Goal: Task Accomplishment & Management: Complete application form

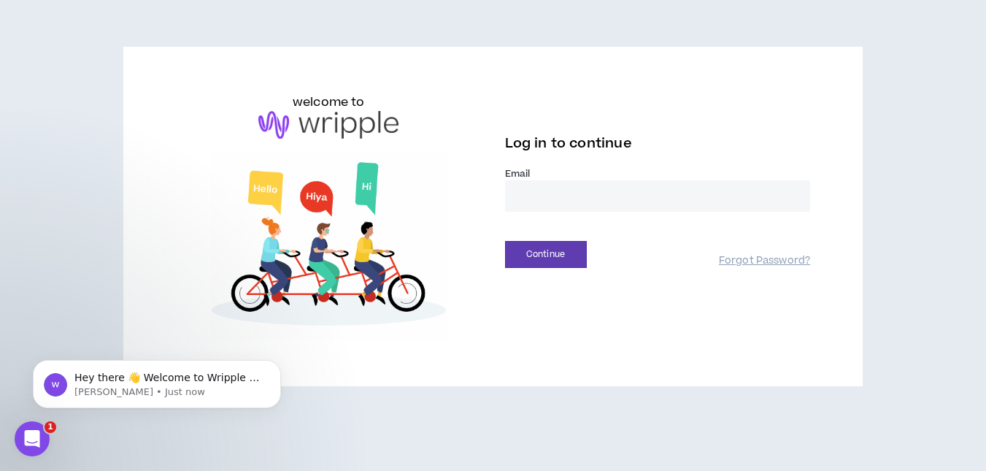
click at [804, 247] on div at bounding box center [679, 295] width 299 height 166
click at [543, 191] on input "email" at bounding box center [658, 195] width 306 height 31
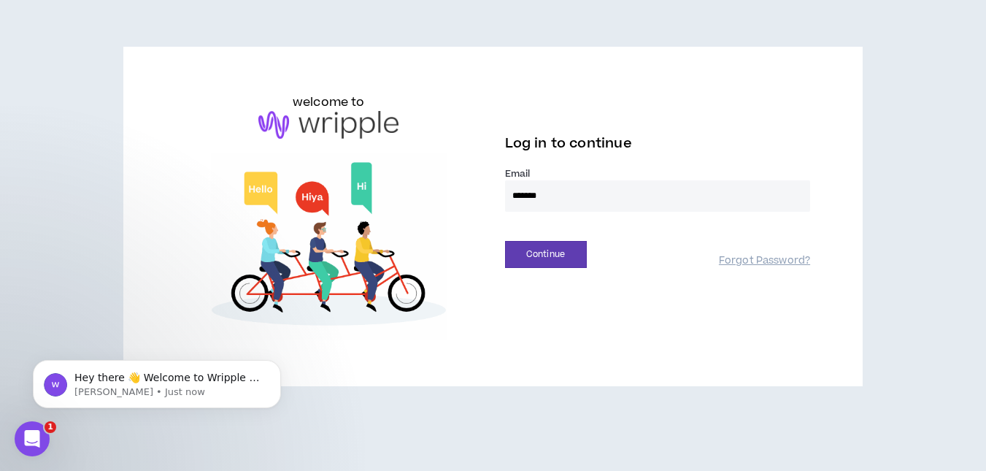
type input "**********"
click at [557, 251] on button "Continue" at bounding box center [546, 254] width 82 height 27
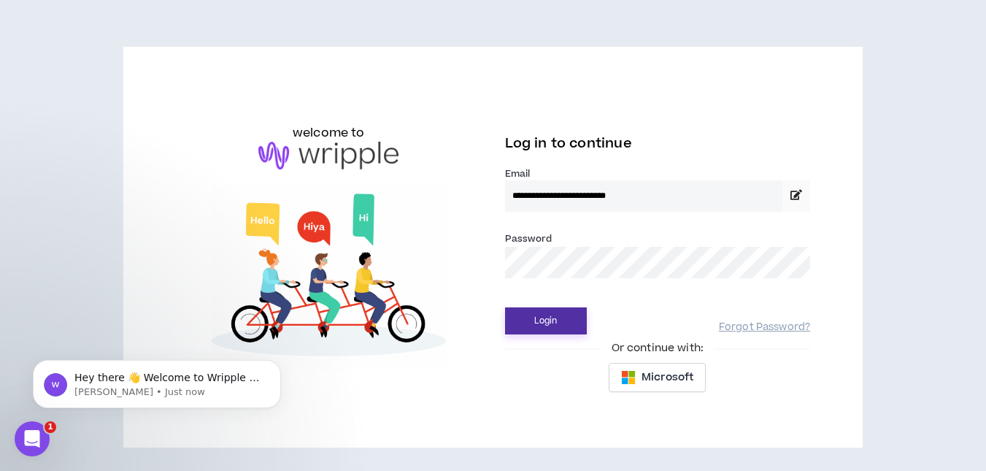
click at [545, 321] on button "Login" at bounding box center [546, 320] width 82 height 27
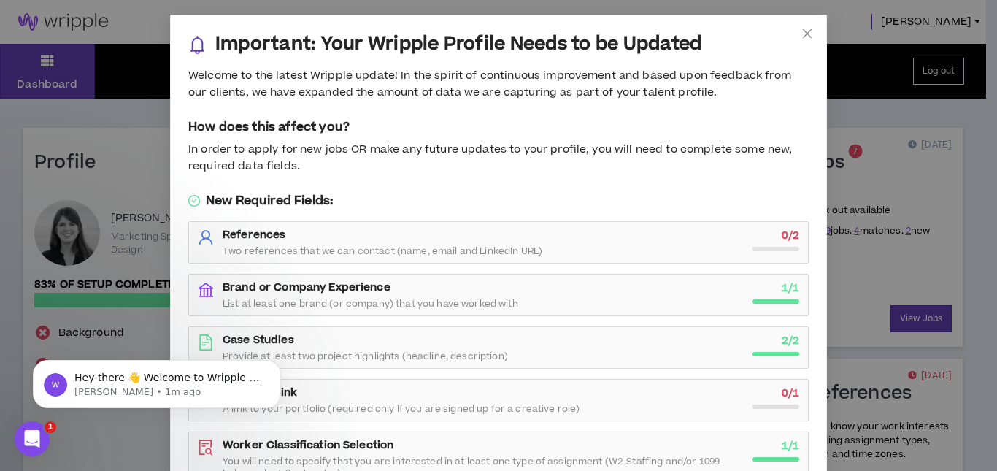
click at [352, 135] on h5 "How does this affect you?" at bounding box center [498, 127] width 620 height 18
click at [198, 376] on p "Hey there 👋 Welcome to Wripple 🙌 Take a look around! If you have any questions,…" at bounding box center [168, 378] width 188 height 15
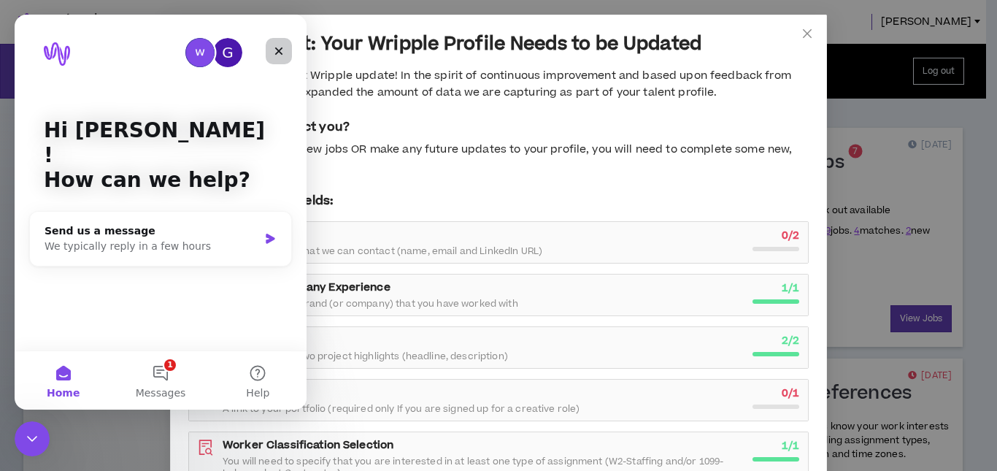
click at [276, 50] on icon "Close" at bounding box center [279, 51] width 12 height 12
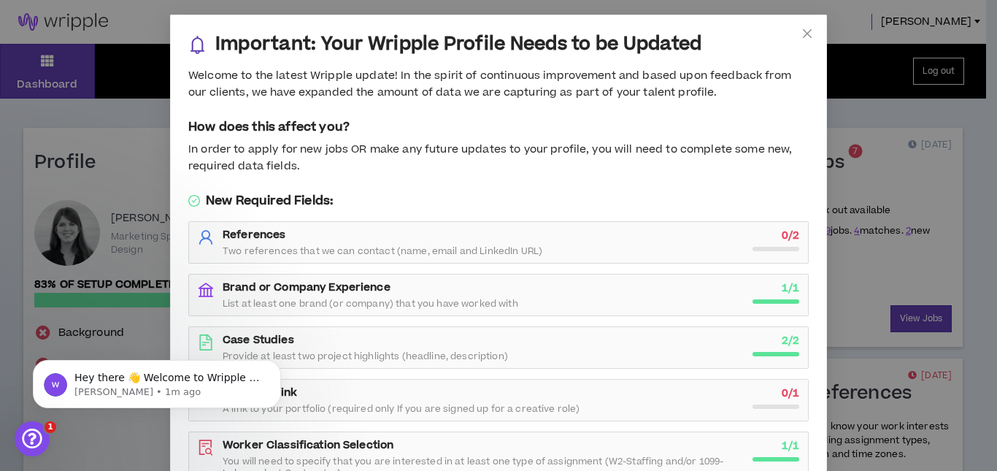
click at [641, 154] on div "In order to apply for new jobs OR make any future updates to your profile, you …" at bounding box center [498, 158] width 620 height 33
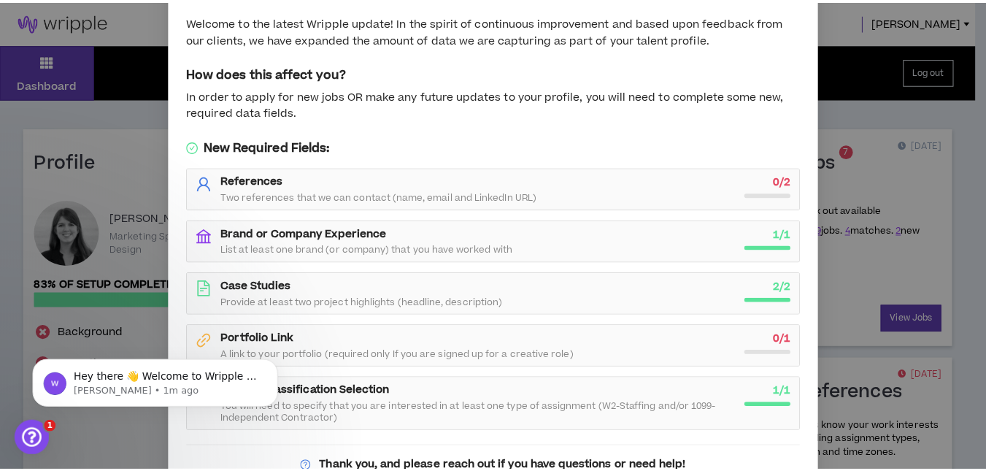
scroll to position [117, 0]
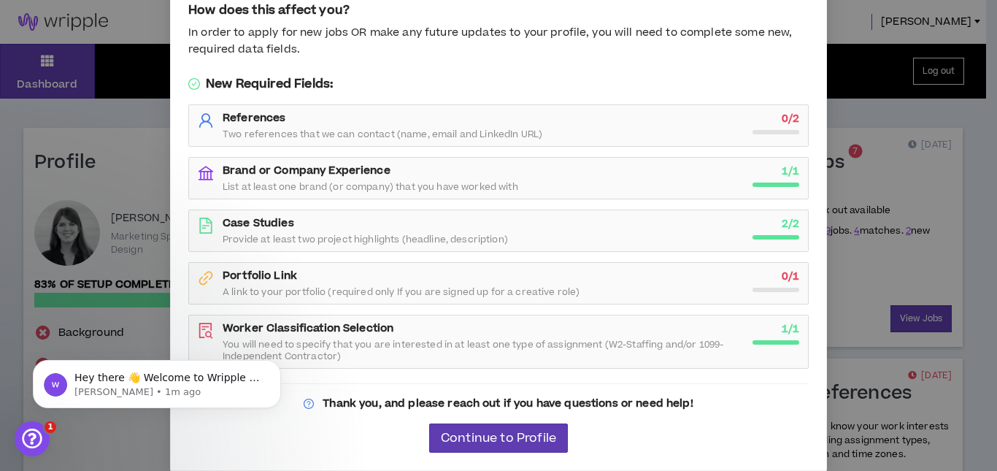
click at [752, 129] on div "0 / 2" at bounding box center [775, 122] width 47 height 23
click at [452, 427] on button "Continue to Profile" at bounding box center [498, 437] width 139 height 29
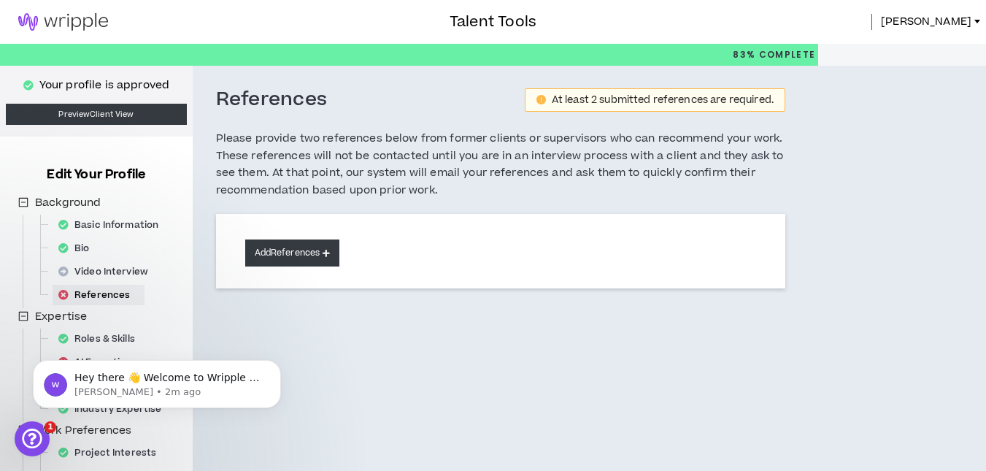
click at [286, 258] on button "Add References" at bounding box center [292, 252] width 95 height 27
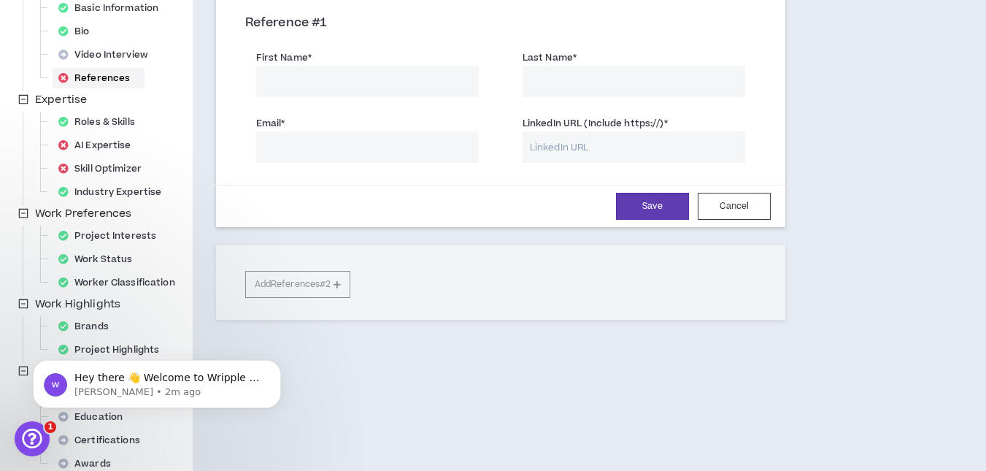
scroll to position [239, 0]
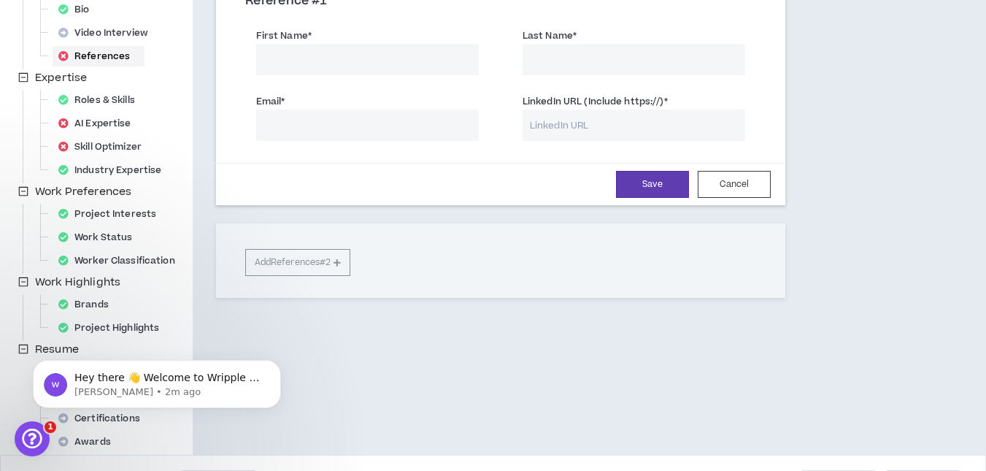
click at [379, 64] on input "First Name *" at bounding box center [367, 59] width 223 height 31
type input "[PERSON_NAME]"
click at [575, 50] on input "Last Name *" at bounding box center [633, 59] width 223 height 31
type input "[PERSON_NAME]"
click at [322, 128] on input "Email *" at bounding box center [367, 124] width 223 height 31
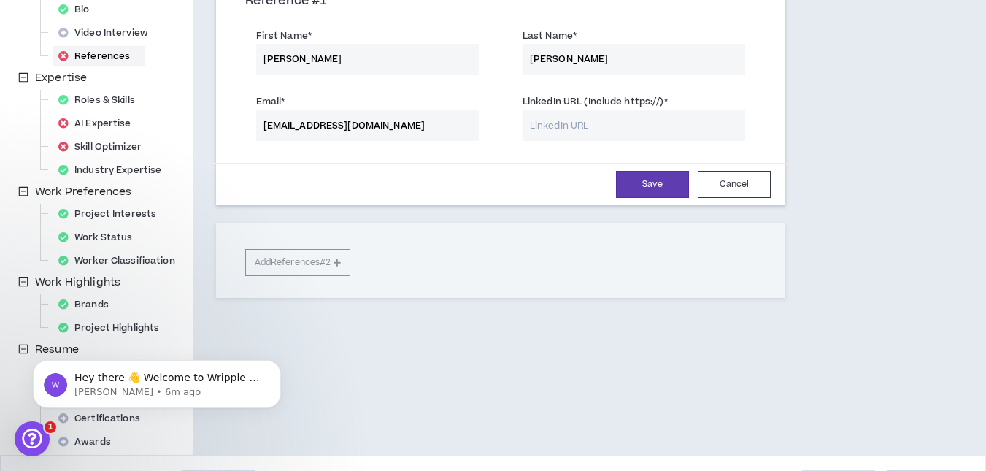
type input "[EMAIL_ADDRESS][DOMAIN_NAME]"
click at [576, 134] on input "LinkedIn URL (Include https://) *" at bounding box center [633, 124] width 223 height 31
paste input "[URL][DOMAIN_NAME][PERSON_NAME]"
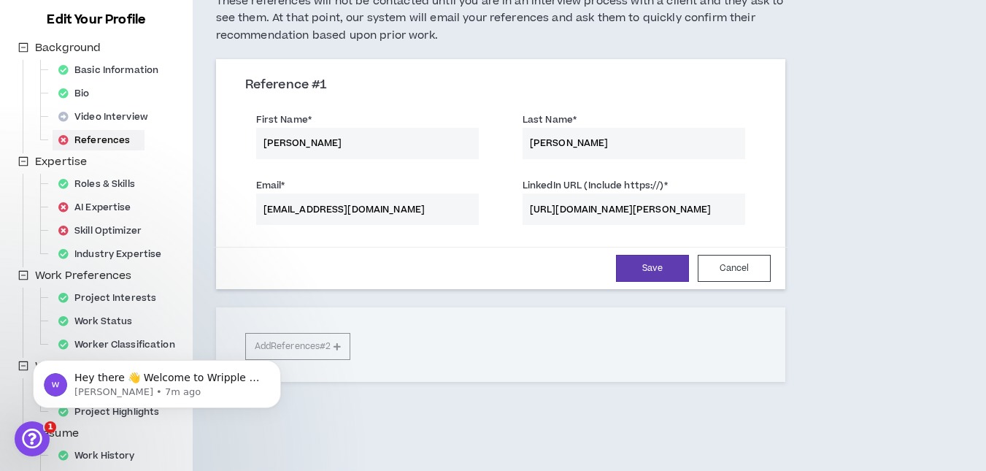
scroll to position [157, 0]
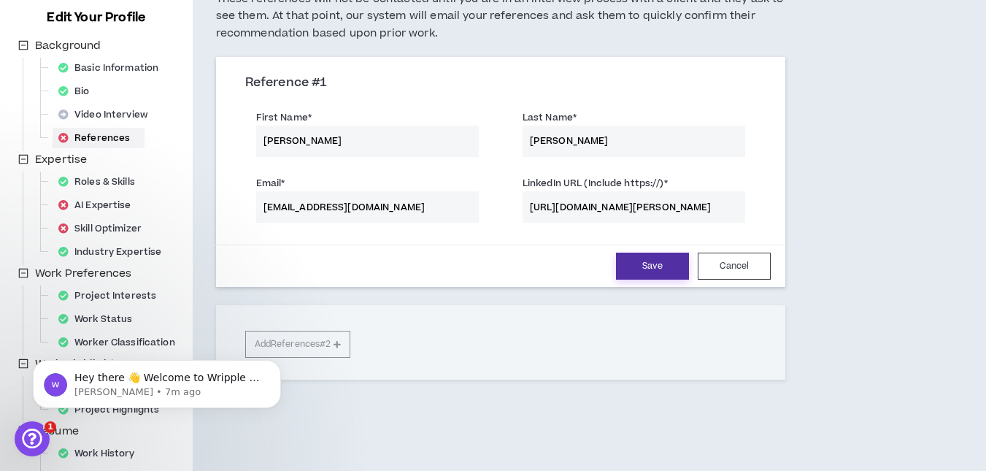
type input "[URL][DOMAIN_NAME][PERSON_NAME]"
click at [644, 271] on button "Save" at bounding box center [652, 265] width 73 height 27
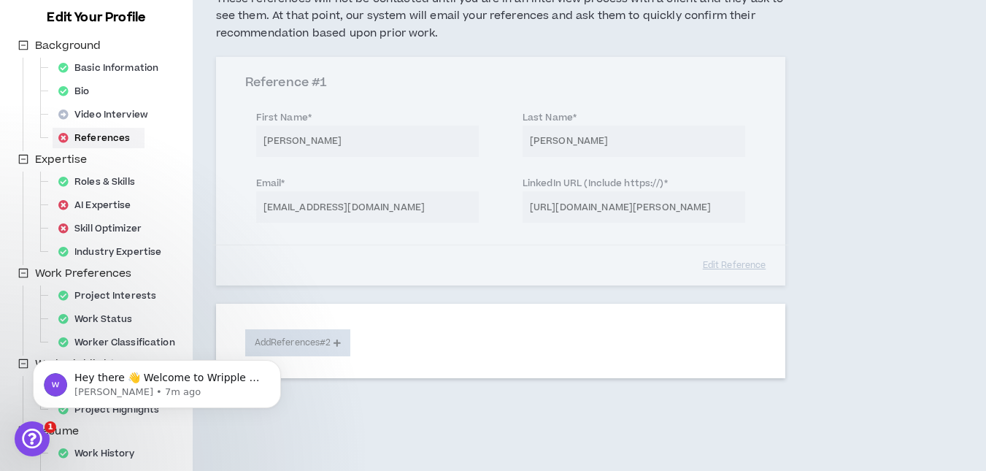
scroll to position [0, 0]
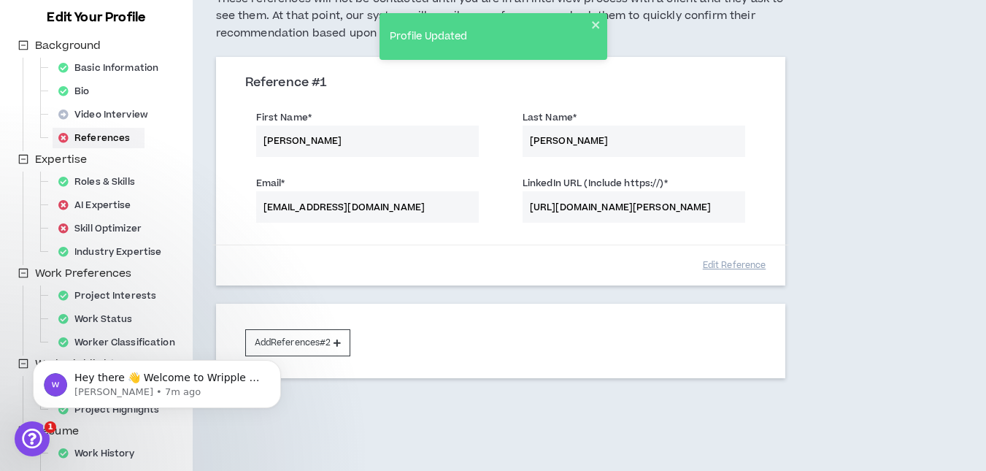
click at [289, 340] on body "Hey there 👋 Welcome to Wripple 🙌 Take a look around! If you have any questions,…" at bounding box center [157, 380] width 280 height 90
click at [299, 347] on html "Hey there 👋 Welcome to Wripple 🙌 Take a look around! If you have any questions,…" at bounding box center [157, 380] width 292 height 102
click at [344, 350] on button "Add References #2" at bounding box center [298, 342] width 106 height 27
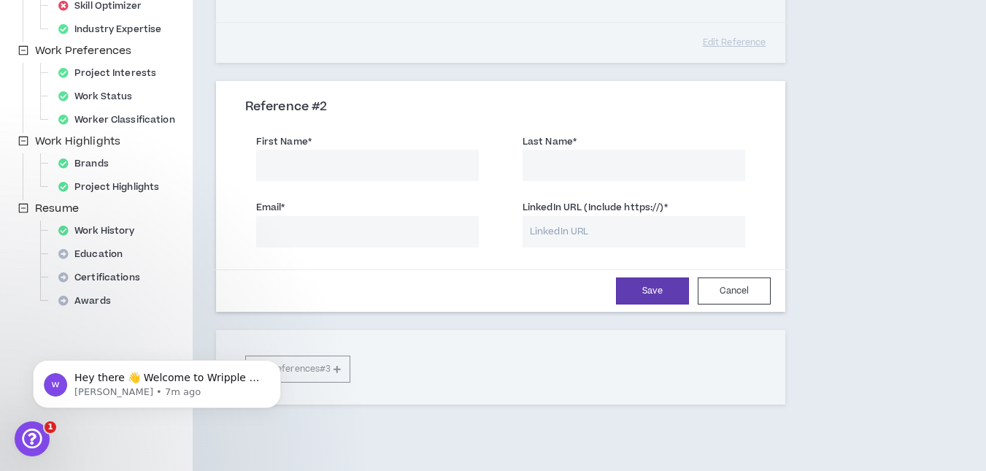
scroll to position [384, 0]
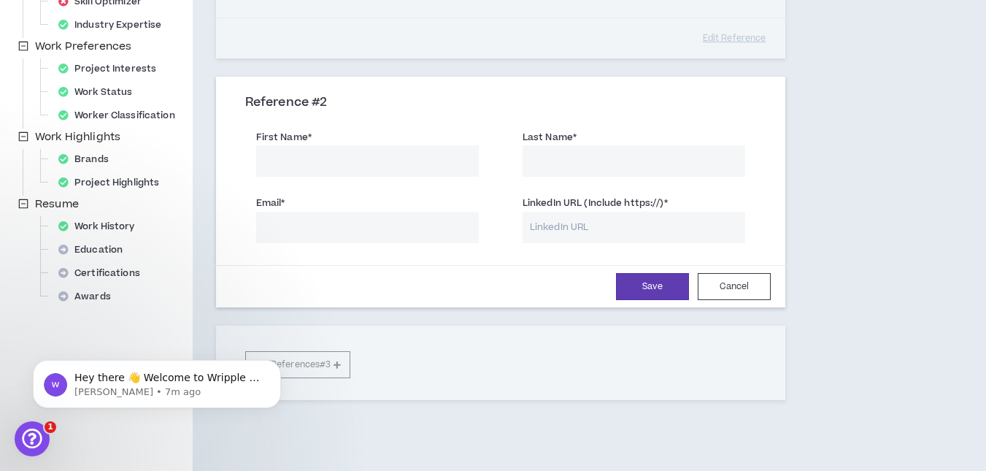
click at [293, 161] on input "First Name *" at bounding box center [367, 160] width 223 height 31
type input "[PERSON_NAME]"
click at [560, 161] on input "Last Name *" at bounding box center [633, 160] width 223 height 31
type input "[PERSON_NAME]"
click at [544, 215] on input "LinkedIn URL (Include https://) *" at bounding box center [633, 227] width 223 height 31
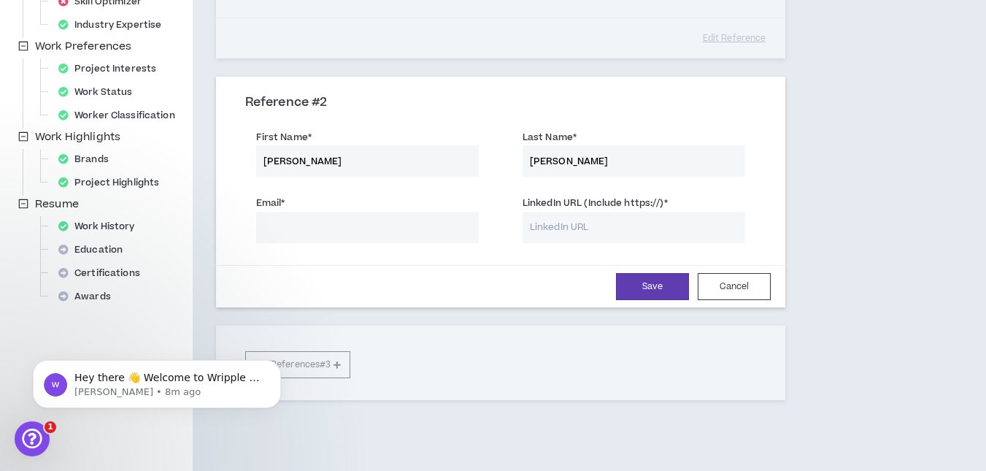
paste input "[URL][DOMAIN_NAME][PERSON_NAME]"
type input "[URL][DOMAIN_NAME][PERSON_NAME]"
click at [277, 232] on input "Email *" at bounding box center [367, 227] width 223 height 31
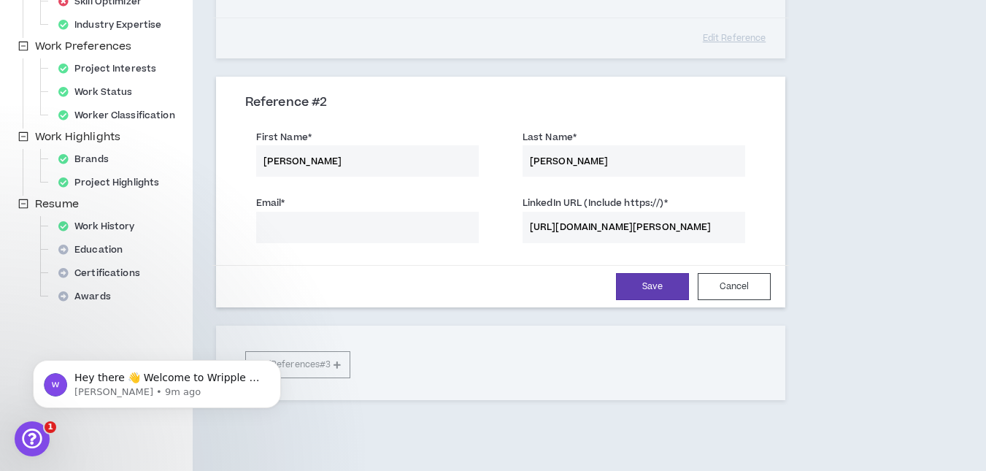
paste input "[EMAIL_ADDRESS][DOMAIN_NAME]"
type input "[EMAIL_ADDRESS][DOMAIN_NAME]"
click at [555, 224] on input "[URL][DOMAIN_NAME][PERSON_NAME]" at bounding box center [633, 227] width 223 height 31
click at [861, 163] on div "References At least 2 submitted references are required. Please provide two ref…" at bounding box center [562, 77] width 739 height 790
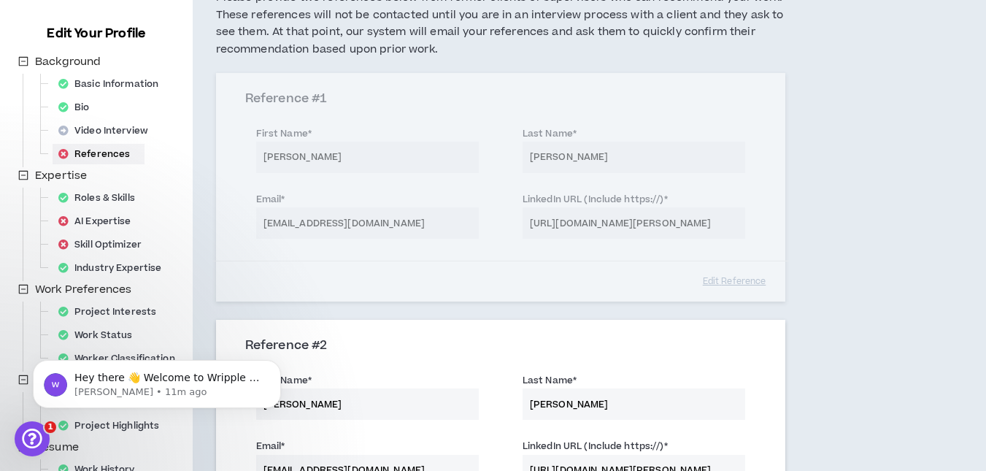
scroll to position [139, 0]
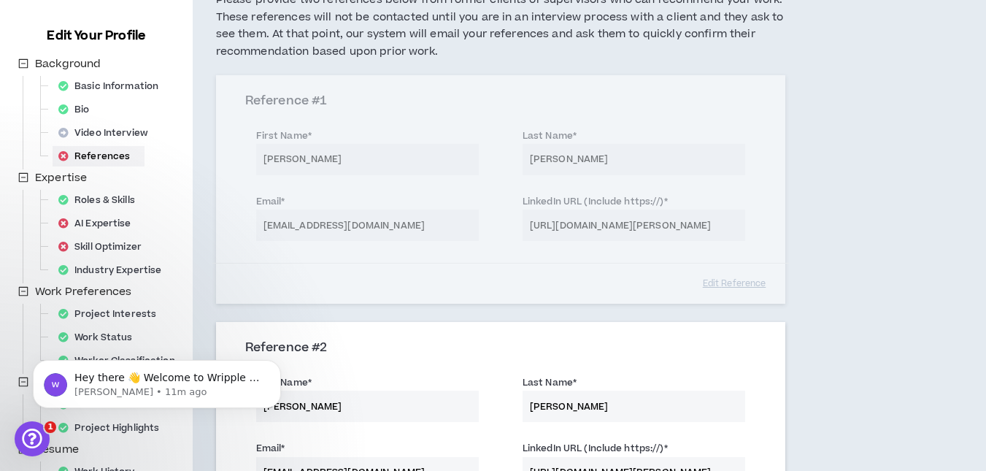
click at [679, 226] on div "Reference # 1 First Name * [PERSON_NAME] Last Name * [PERSON_NAME] Email * [EMA…" at bounding box center [500, 189] width 569 height 228
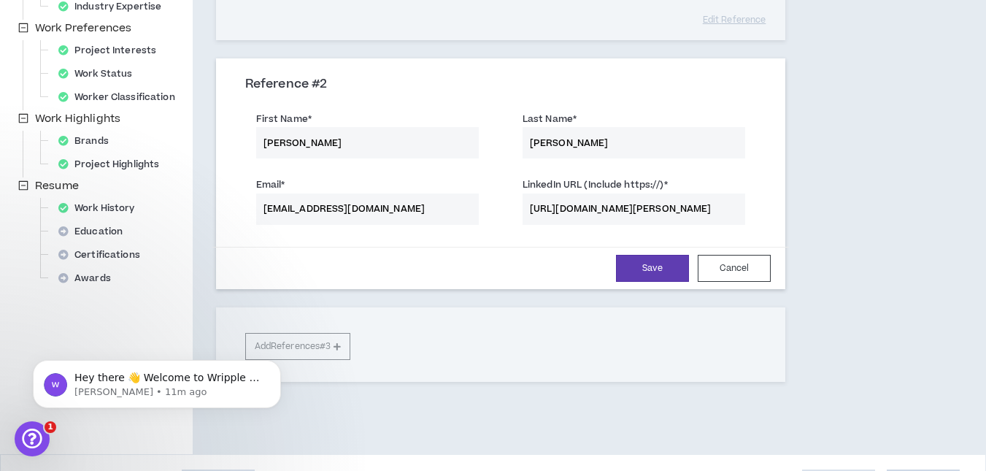
scroll to position [420, 0]
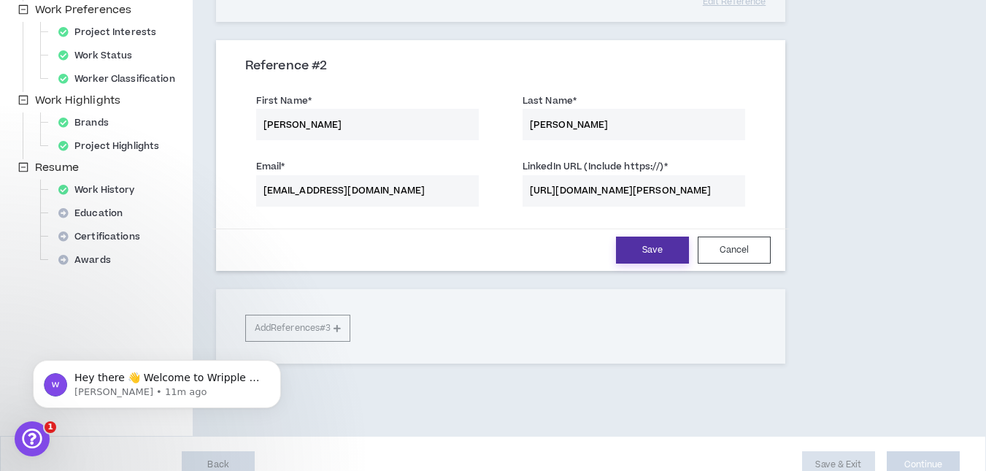
click at [662, 250] on button "Save" at bounding box center [652, 249] width 73 height 27
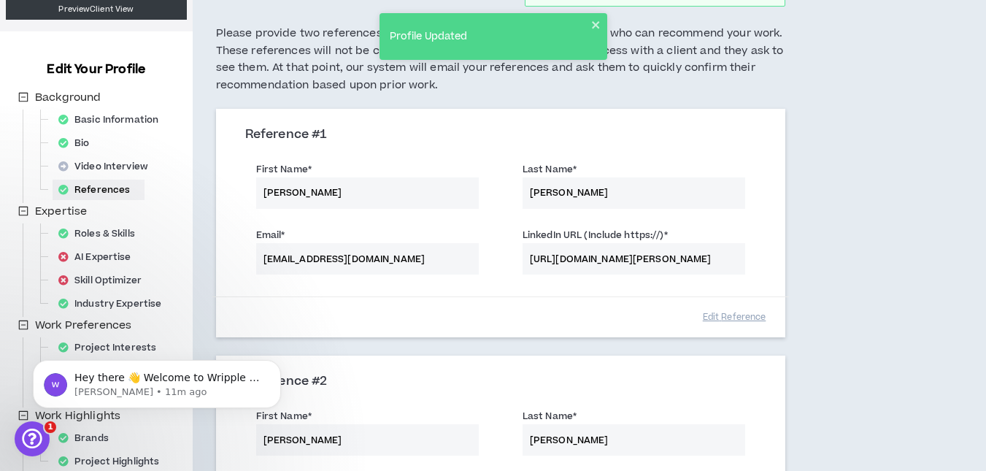
scroll to position [103, 0]
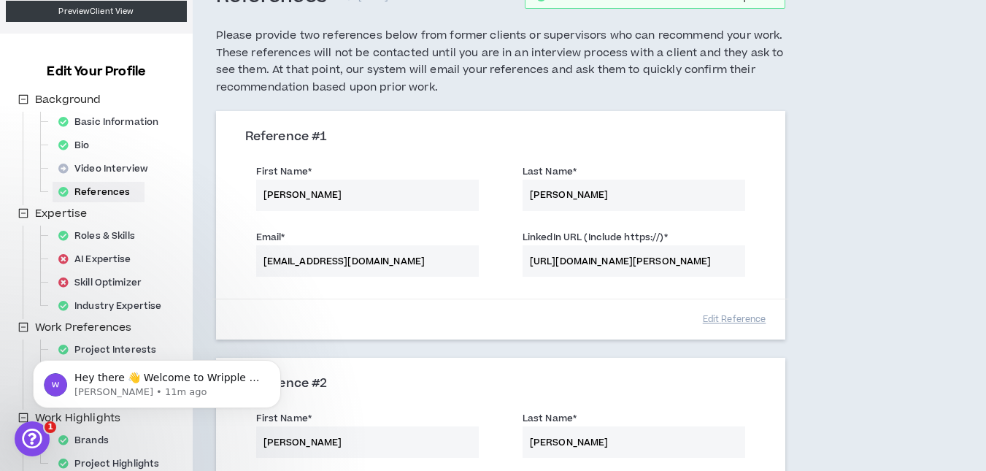
click at [611, 257] on div "Email * [EMAIL_ADDRESS][DOMAIN_NAME] LinkedIn URL (Include https://) * [URL][DO…" at bounding box center [500, 255] width 533 height 66
click at [611, 263] on div "Email * [EMAIL_ADDRESS][DOMAIN_NAME] LinkedIn URL (Include https://) * [URL][DO…" at bounding box center [500, 255] width 533 height 66
click at [733, 314] on button "Edit Reference" at bounding box center [734, 319] width 73 height 26
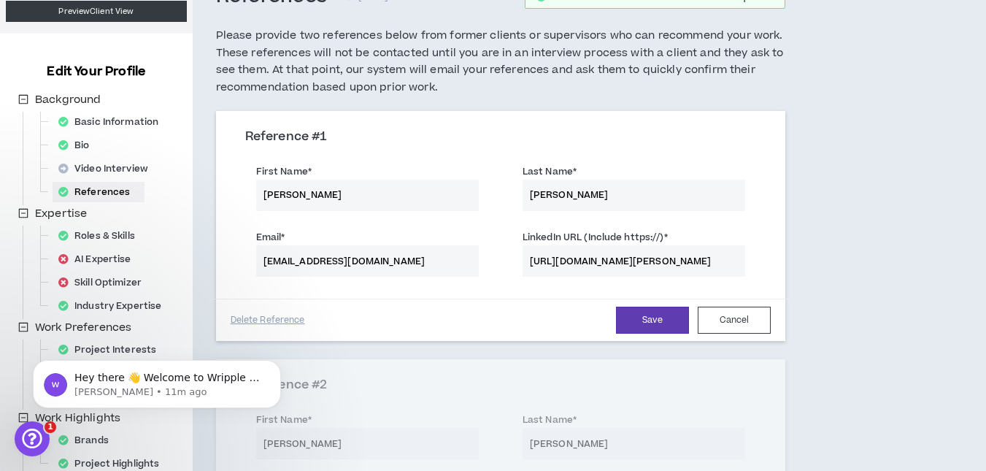
click at [593, 253] on input "[URL][DOMAIN_NAME][PERSON_NAME]" at bounding box center [633, 260] width 223 height 31
click at [635, 321] on button "Save" at bounding box center [652, 319] width 73 height 27
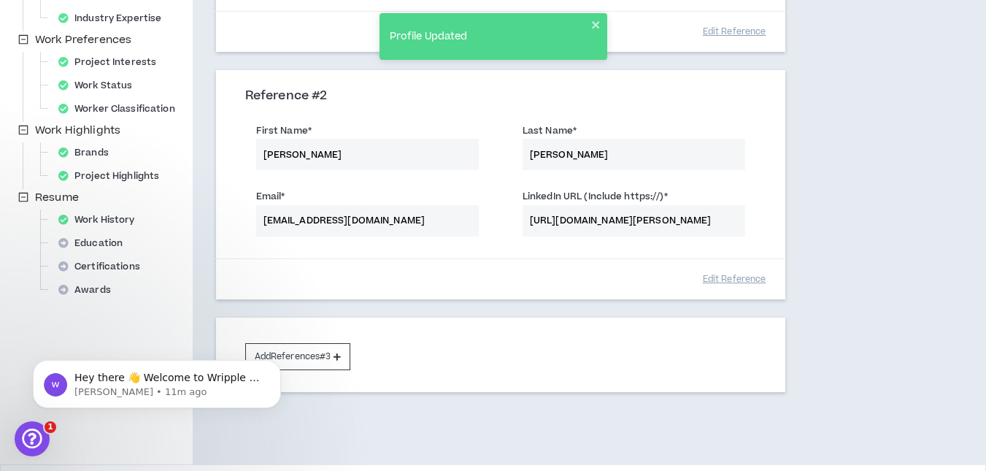
scroll to position [420, 0]
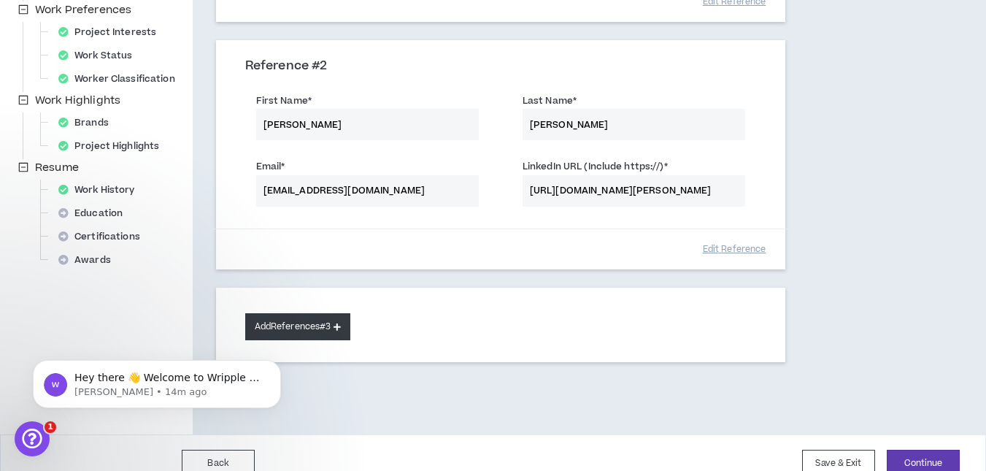
click at [301, 320] on button "Add References #3" at bounding box center [298, 326] width 106 height 27
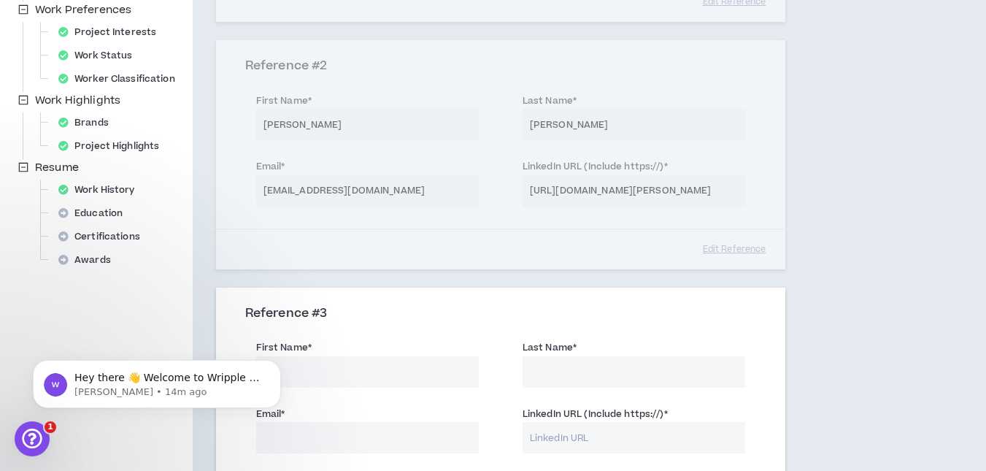
click at [319, 373] on input "First Name *" at bounding box center [367, 371] width 223 height 31
click at [315, 376] on input "First Name *" at bounding box center [367, 371] width 223 height 31
type input "[PERSON_NAME]"
click at [565, 368] on input "Last Name *" at bounding box center [633, 371] width 223 height 31
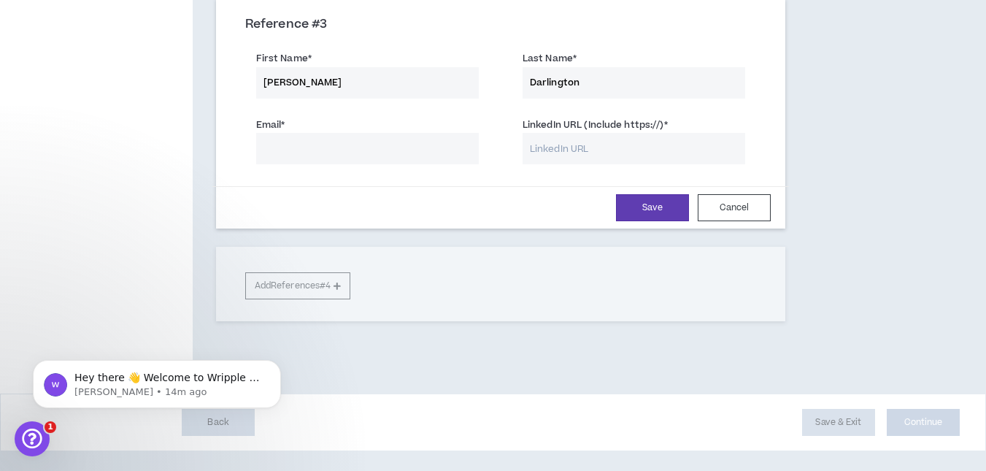
scroll to position [712, 0]
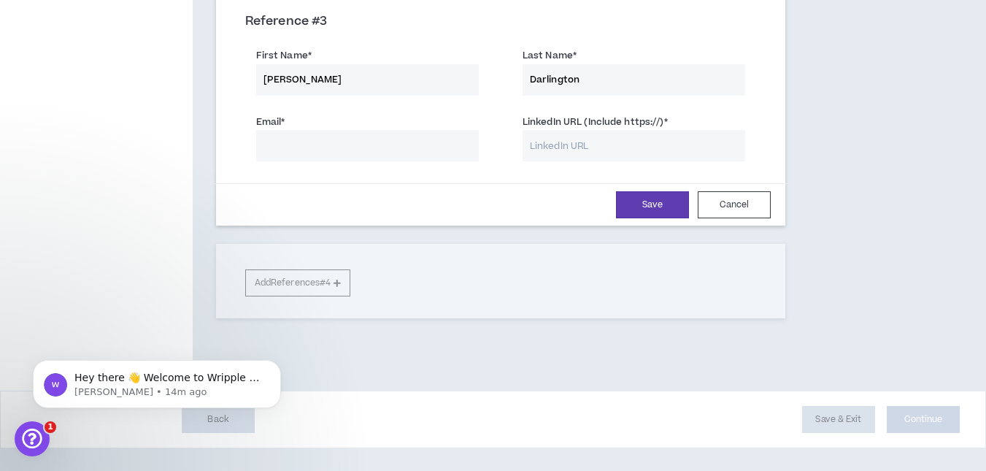
type input "Darlington"
click at [320, 142] on input "Email *" at bounding box center [367, 145] width 223 height 31
paste input "[EMAIL_ADDRESS][DOMAIN_NAME]"
type input "[EMAIL_ADDRESS][DOMAIN_NAME]"
click at [557, 140] on input "LinkedIn URL (Include https://) *" at bounding box center [633, 145] width 223 height 31
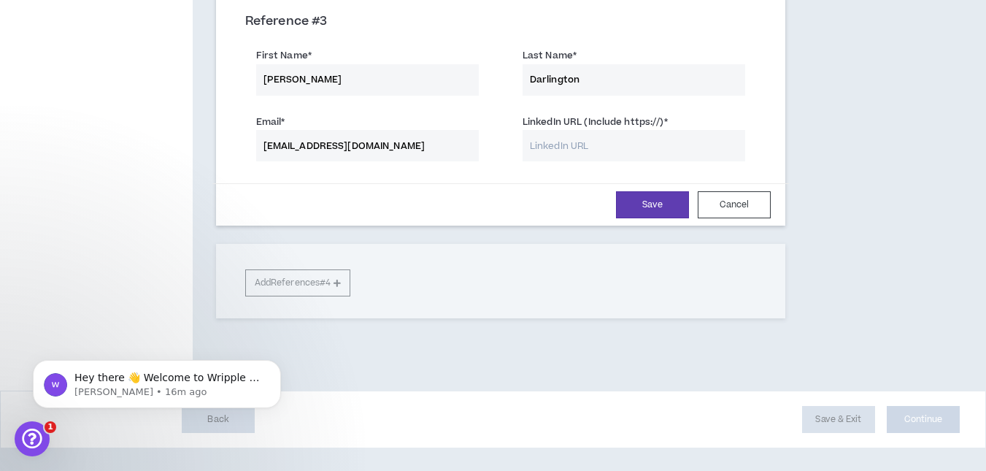
paste input "[URL][DOMAIN_NAME][PERSON_NAME]"
type input "[URL][DOMAIN_NAME][PERSON_NAME]"
click at [635, 200] on button "Save" at bounding box center [652, 204] width 73 height 27
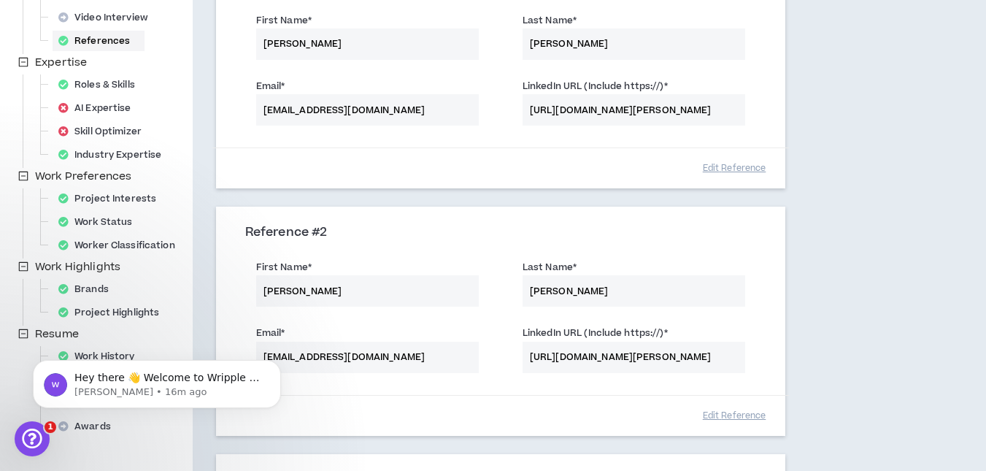
scroll to position [284, 0]
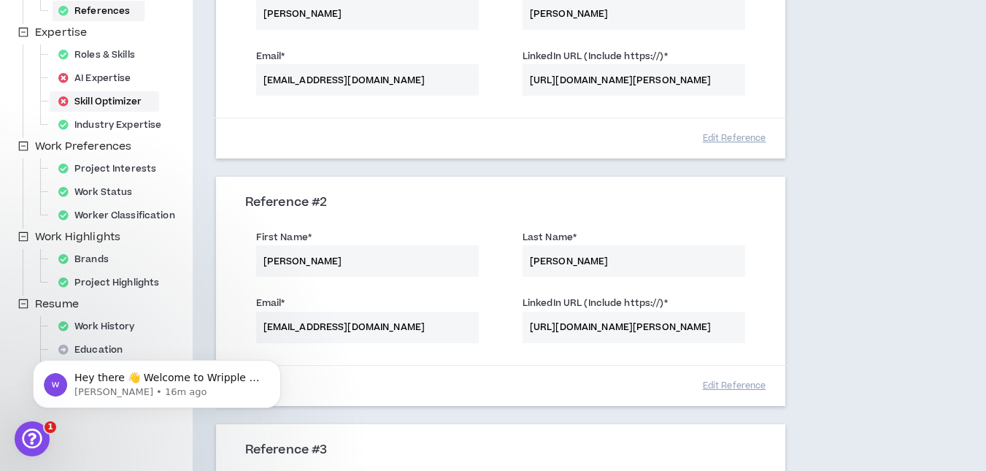
click at [88, 102] on div "Skill Optimizer" at bounding box center [105, 101] width 104 height 20
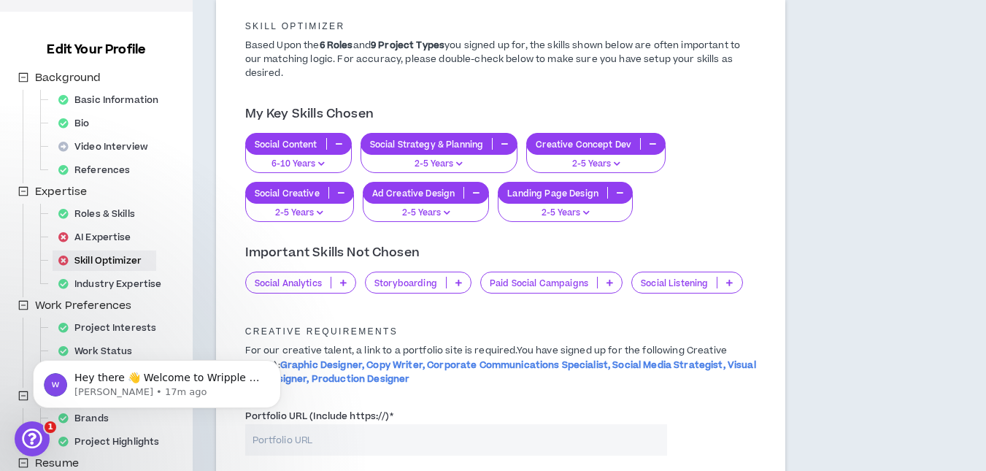
scroll to position [126, 0]
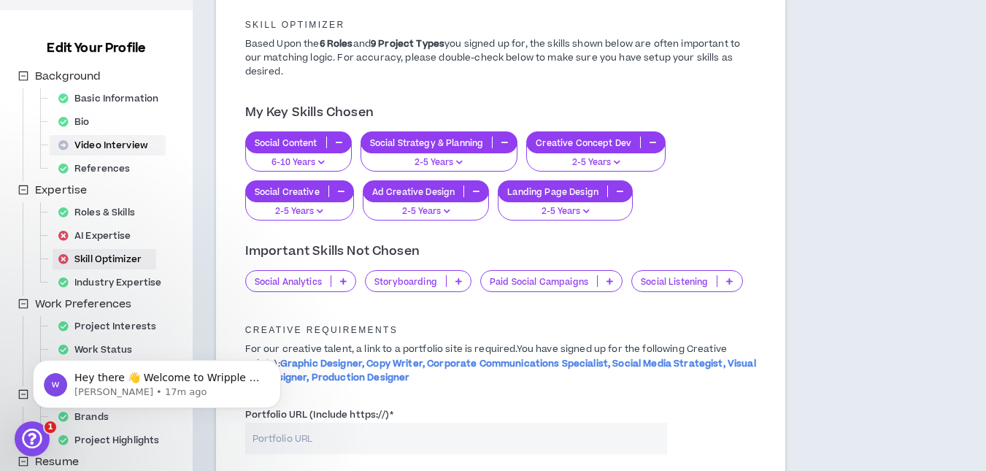
click at [127, 141] on div "Video Interview" at bounding box center [108, 145] width 110 height 20
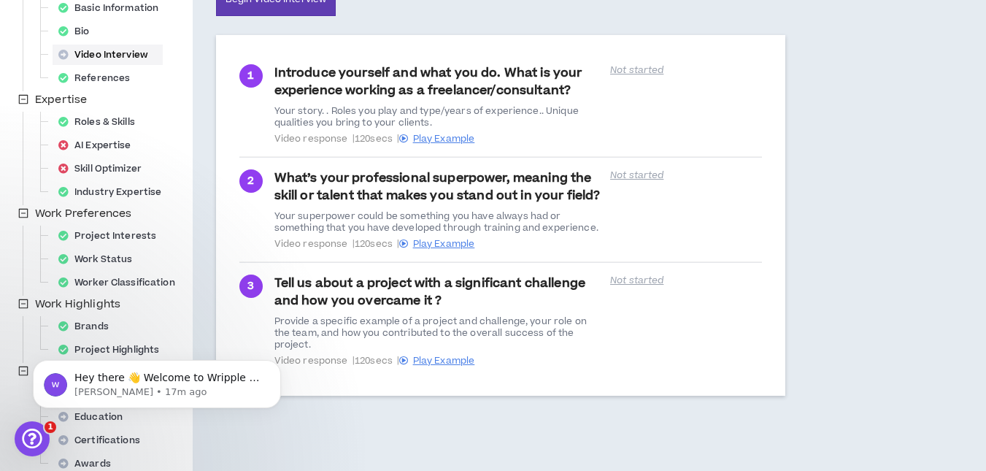
scroll to position [221, 0]
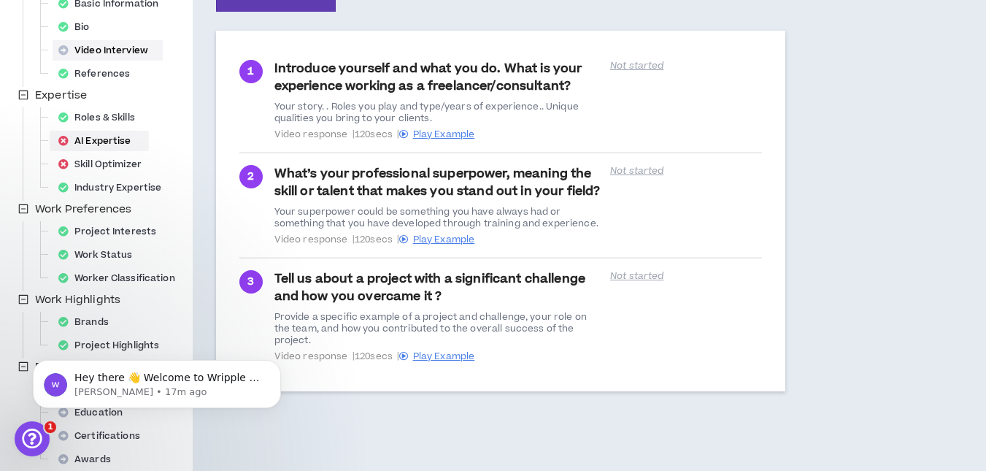
click at [115, 139] on div "AI Expertise" at bounding box center [99, 141] width 93 height 20
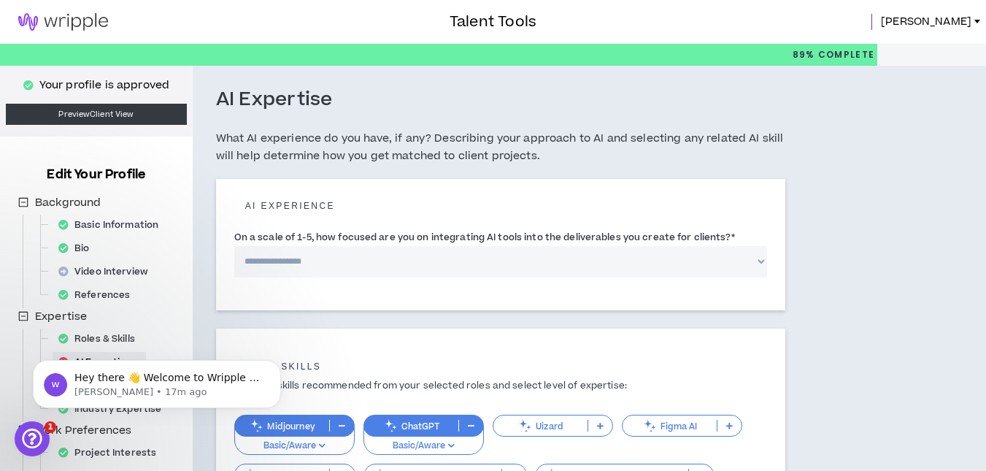
click at [606, 263] on select "**********" at bounding box center [500, 261] width 533 height 31
select select "*"
click at [234, 246] on select "**********" at bounding box center [500, 261] width 533 height 31
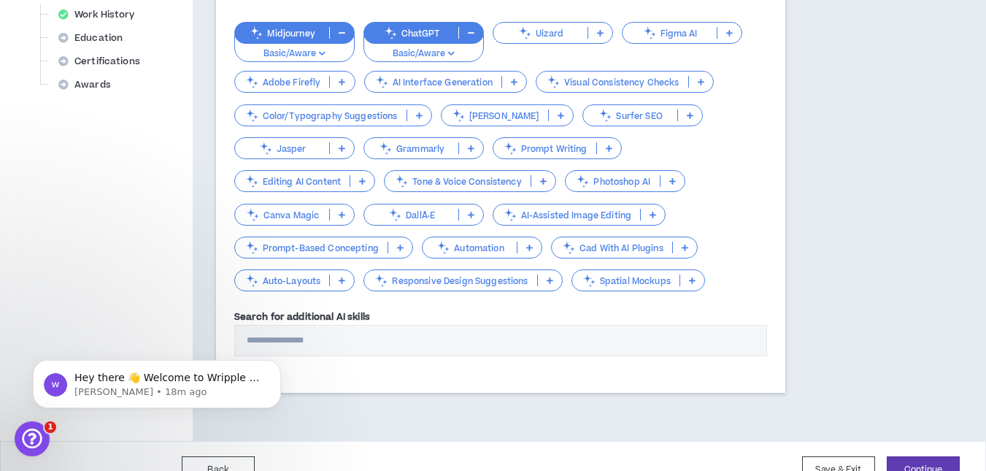
scroll to position [600, 0]
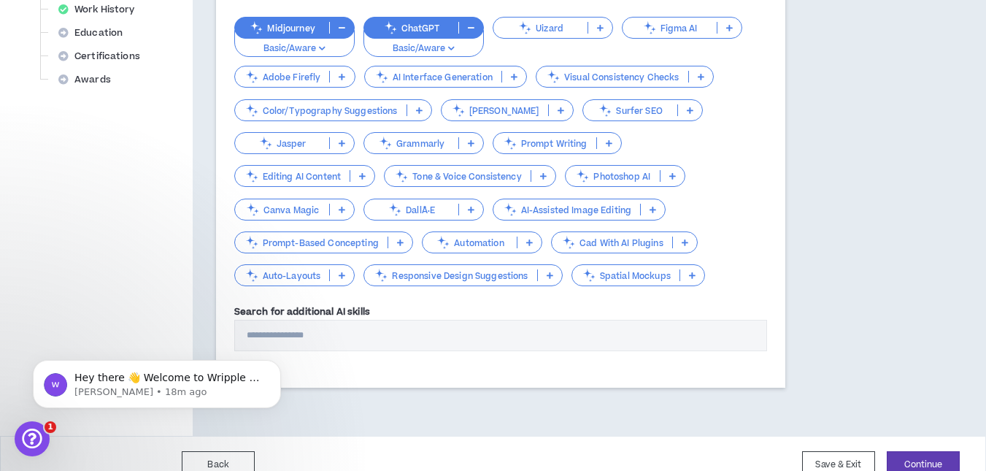
click at [343, 80] on icon at bounding box center [342, 76] width 7 height 7
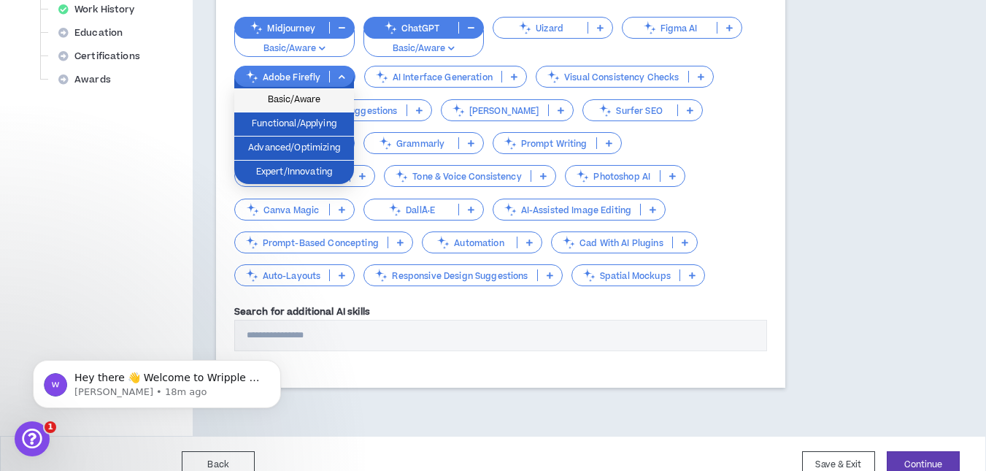
click at [274, 102] on span "Basic/Aware" at bounding box center [294, 100] width 102 height 16
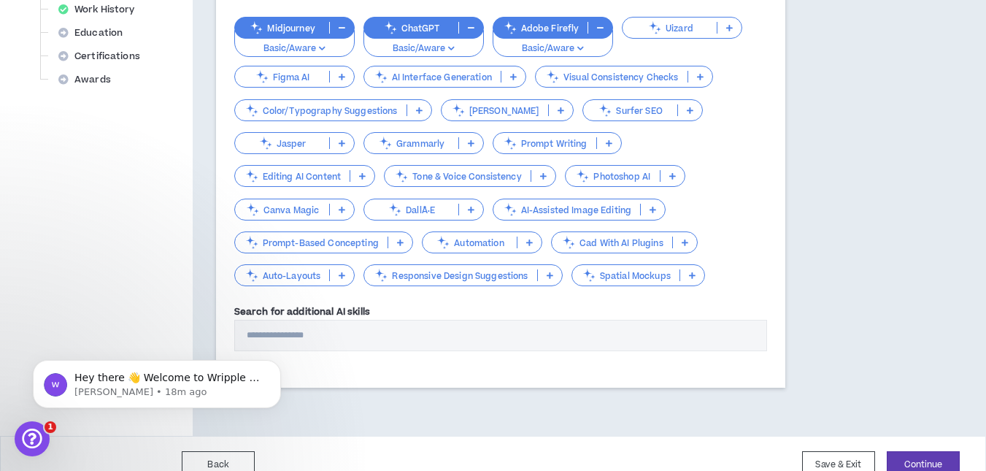
click at [470, 144] on icon at bounding box center [471, 142] width 7 height 7
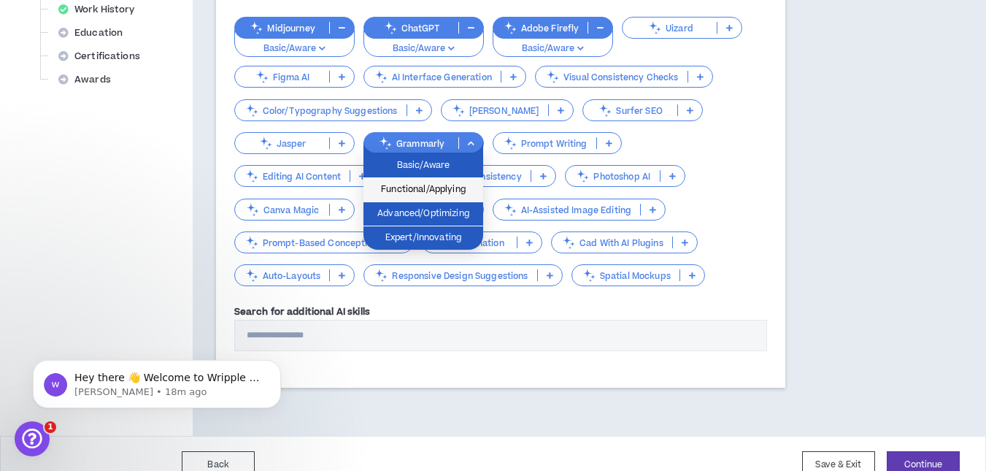
click at [425, 185] on span "Functional/Applying" at bounding box center [423, 190] width 102 height 16
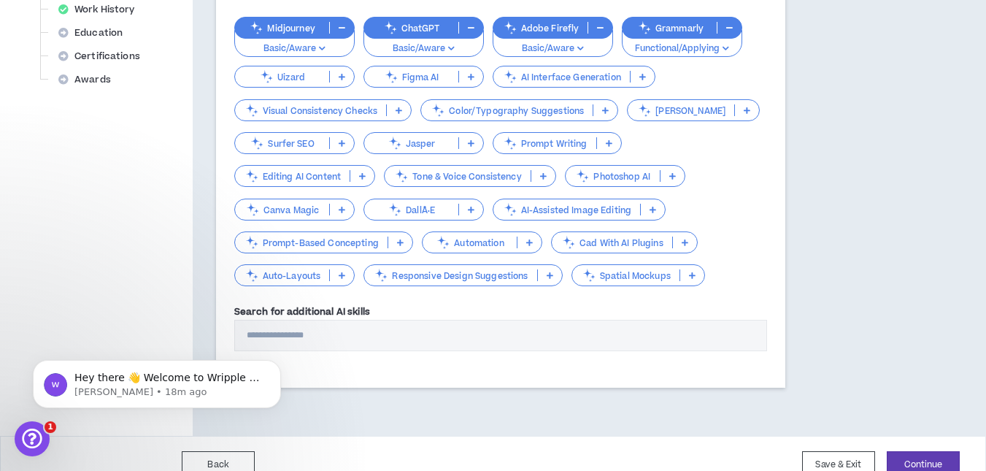
click at [452, 47] on icon "button" at bounding box center [451, 48] width 7 height 7
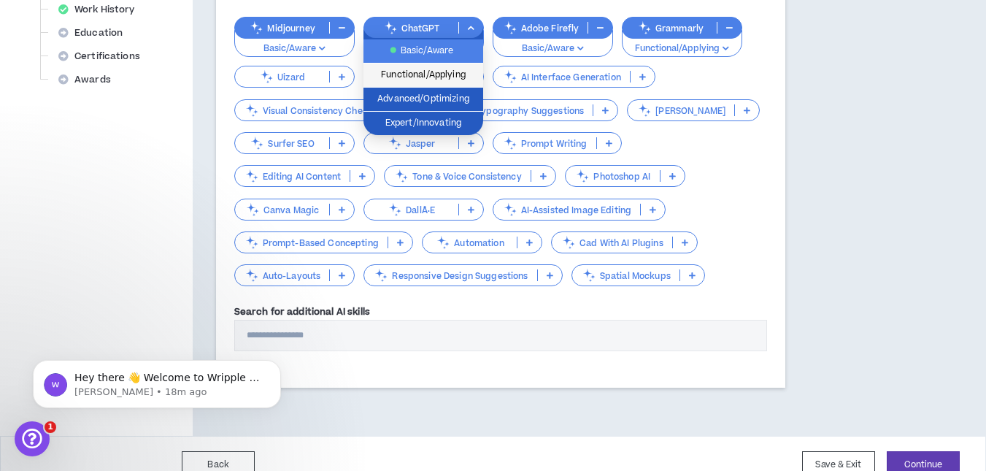
click at [416, 76] on span "Functional/Applying" at bounding box center [423, 75] width 102 height 16
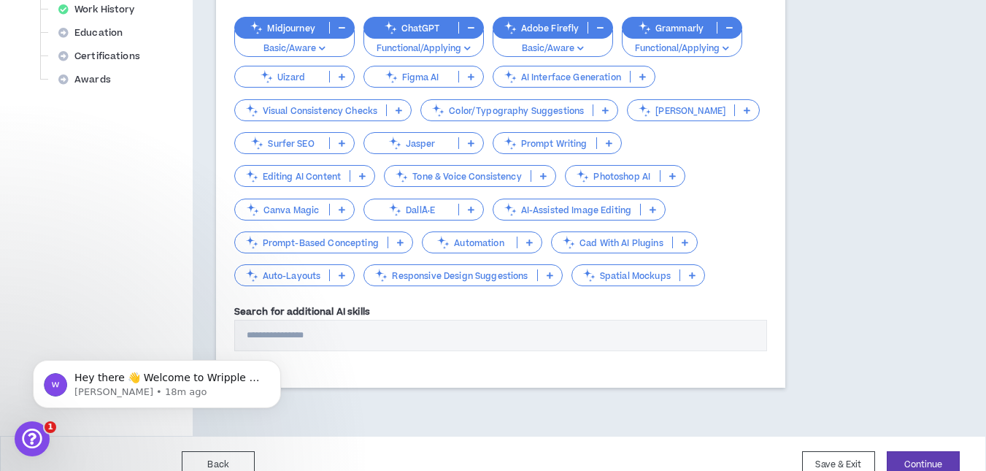
click at [314, 47] on p "Basic/Aware" at bounding box center [294, 48] width 101 height 13
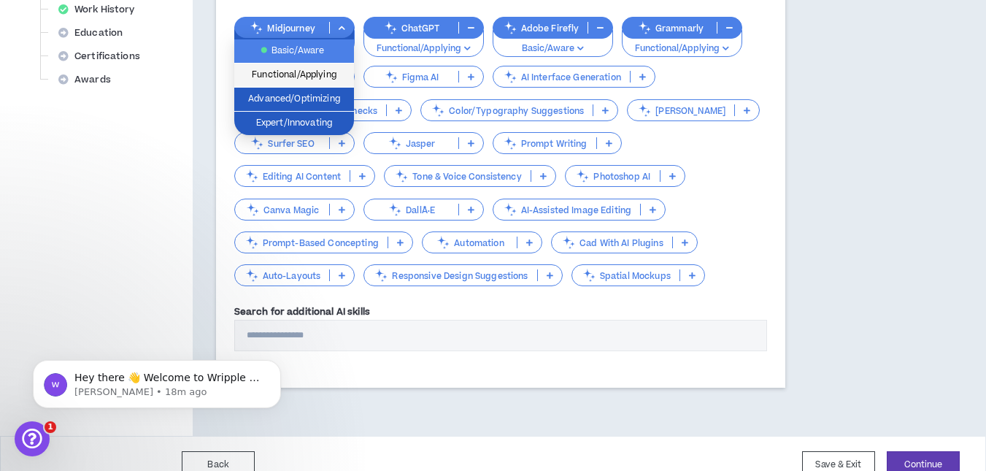
click at [301, 74] on span "Functional/Applying" at bounding box center [294, 75] width 102 height 16
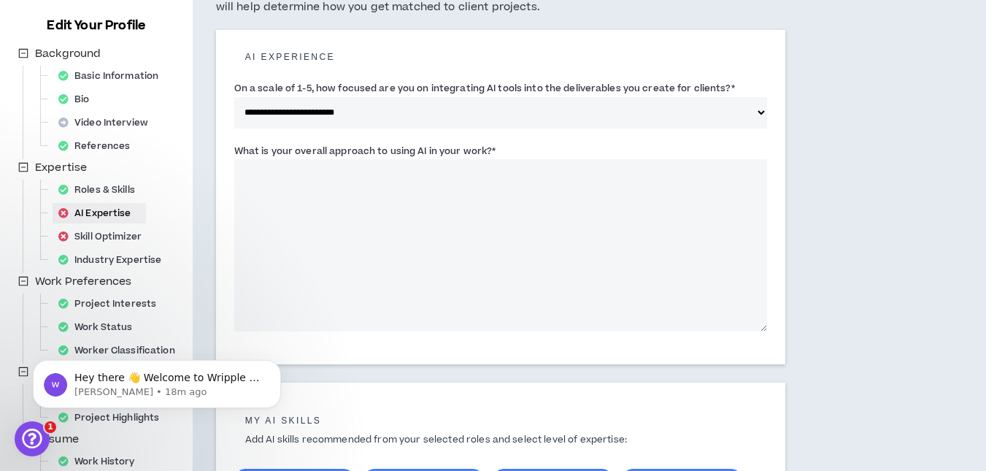
scroll to position [139, 0]
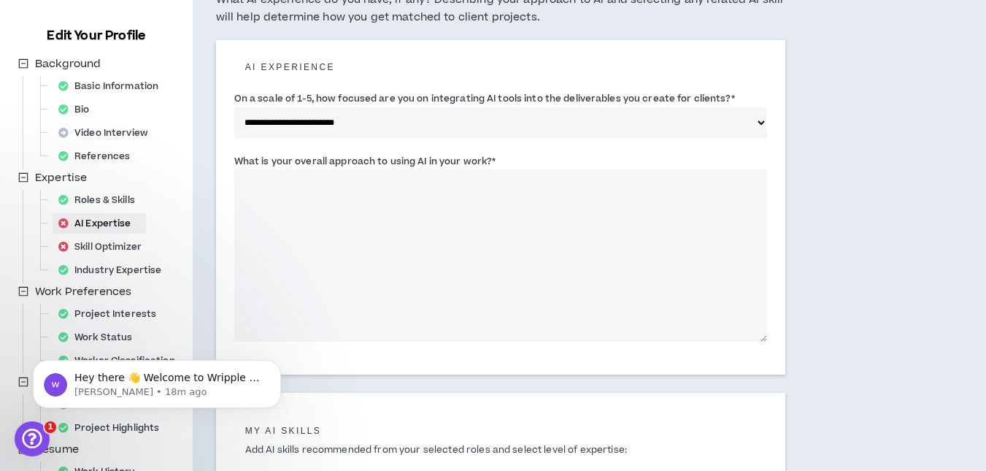
click at [338, 212] on textarea "What is your overall approach to using AI in your work? *" at bounding box center [500, 255] width 533 height 172
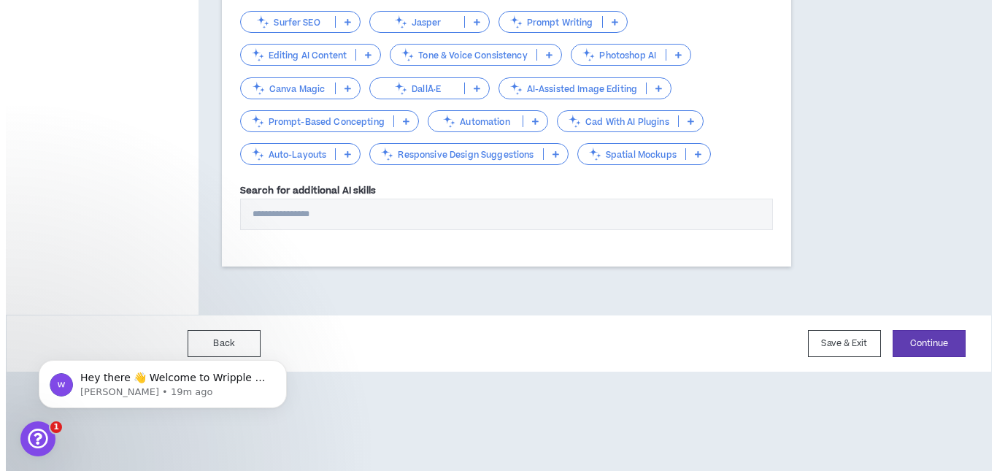
scroll to position [734, 0]
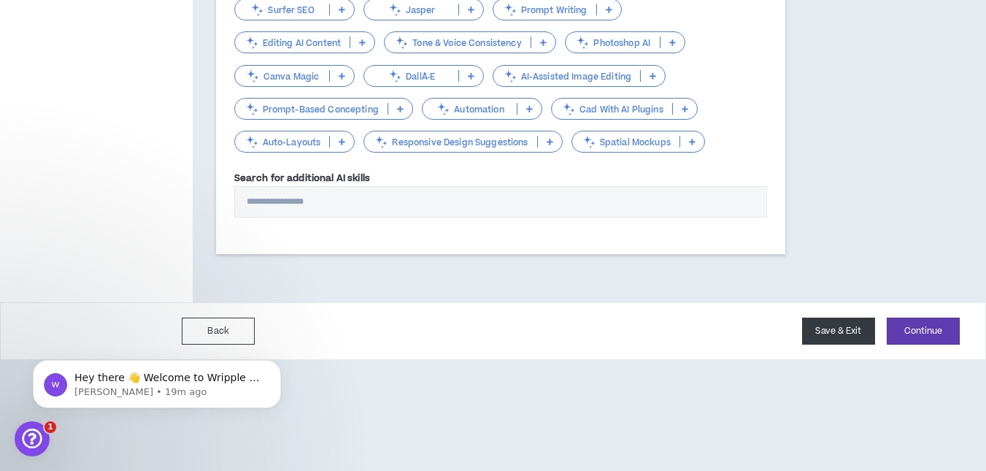
type textarea "**********"
click at [825, 332] on button "Save & Exit" at bounding box center [838, 330] width 73 height 27
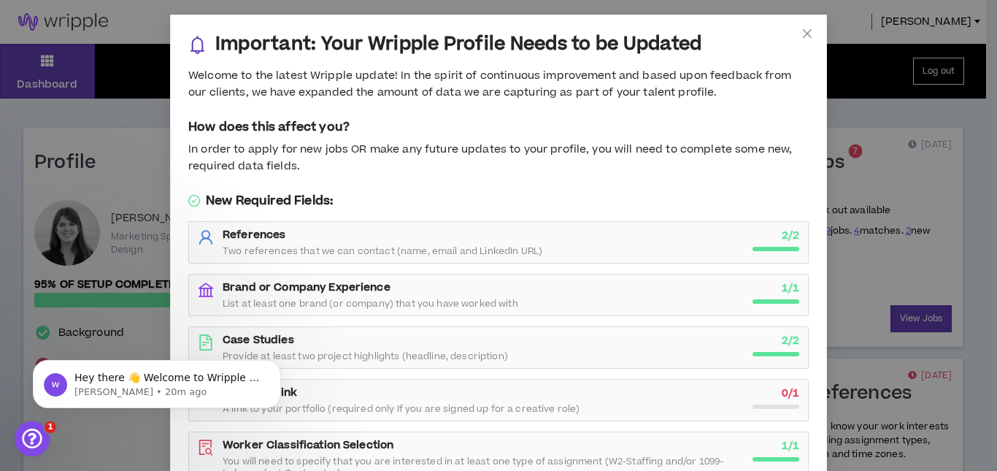
click at [361, 397] on div "Portfolio Link A link to your portfolio (required only If you are signed up for…" at bounding box center [483, 399] width 521 height 29
click at [274, 368] on icon "Dismiss notification" at bounding box center [277, 364] width 8 height 8
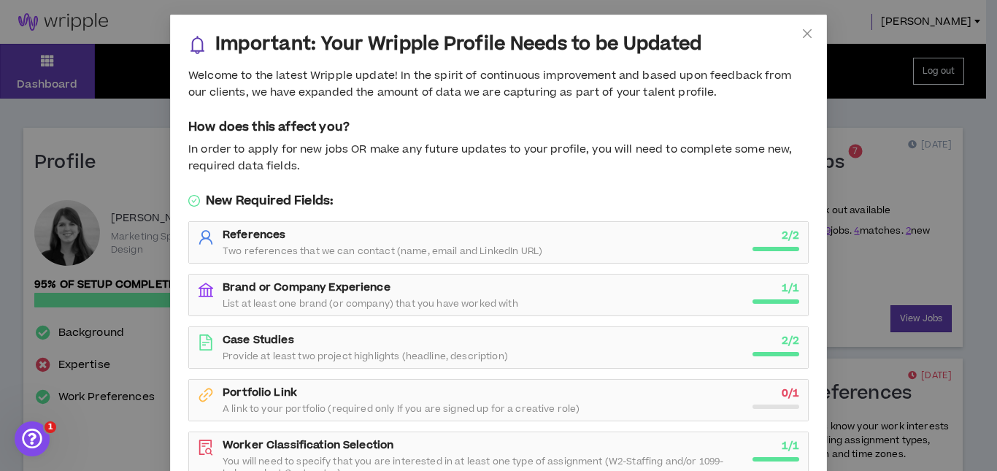
click at [223, 400] on div "Portfolio Link A link to your portfolio (required only If you are signed up for…" at bounding box center [483, 399] width 521 height 29
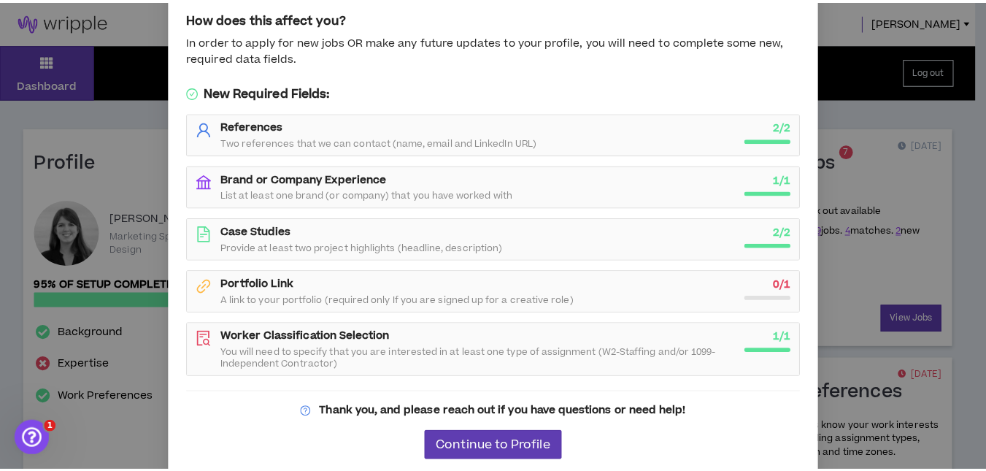
scroll to position [117, 0]
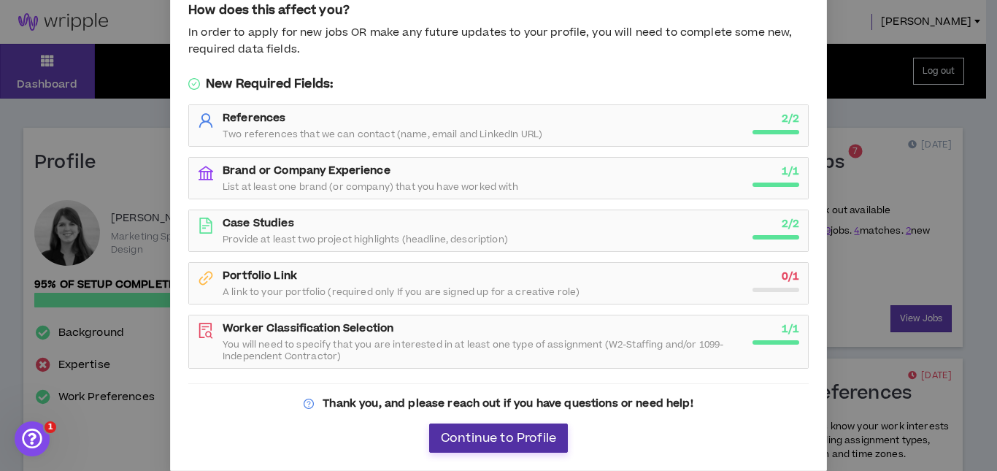
click at [495, 441] on span "Continue to Profile" at bounding box center [498, 438] width 115 height 14
select select "*"
select select "US"
select select "*******"
select select "*"
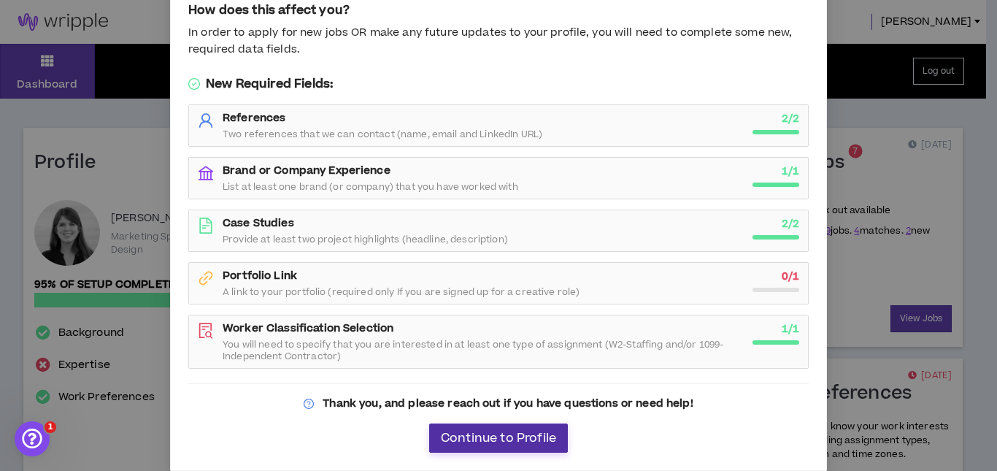
select select "**********"
select select "*****"
select select "**********"
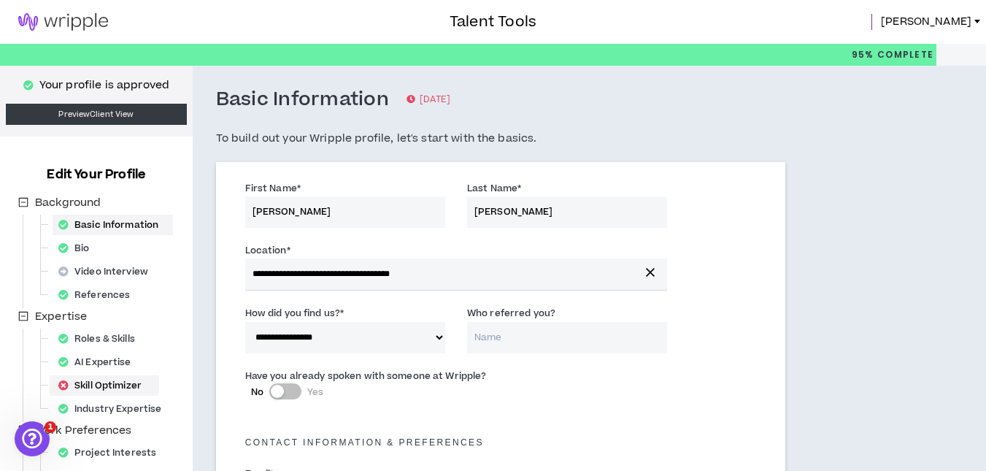
click at [85, 381] on div "Skill Optimizer" at bounding box center [105, 385] width 104 height 20
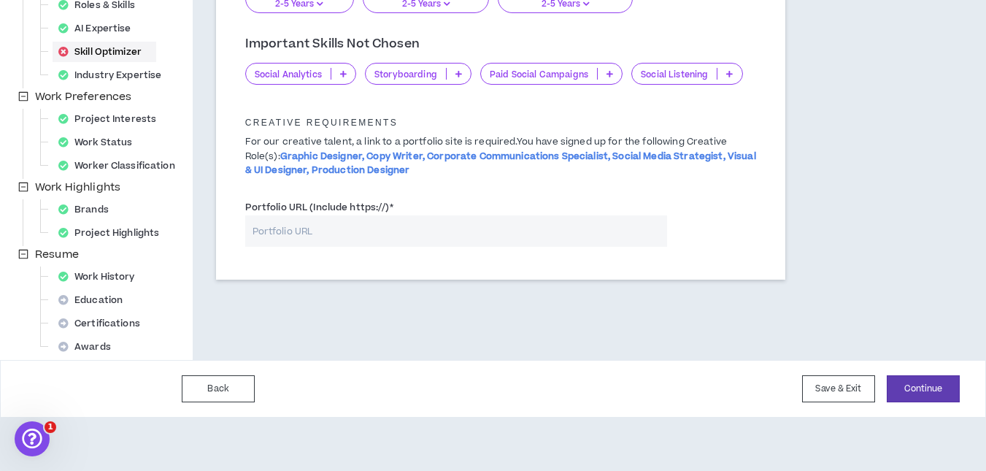
scroll to position [336, 0]
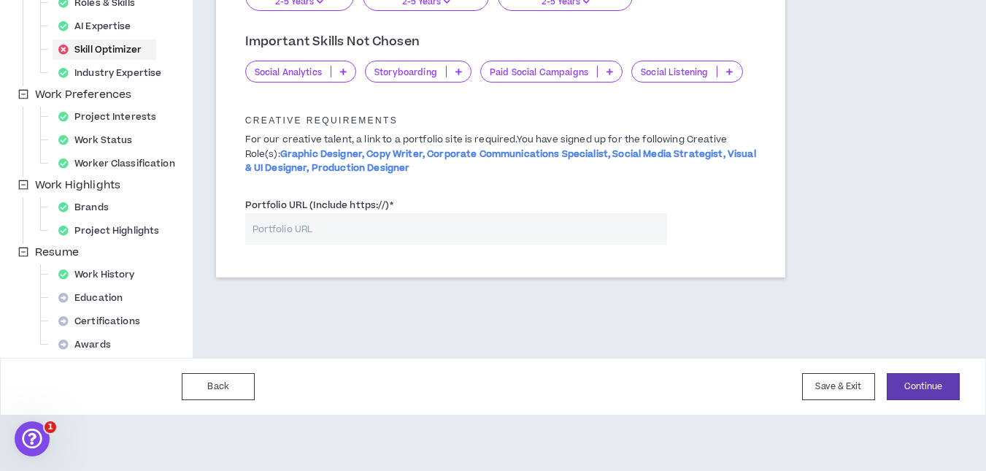
click at [285, 225] on input "Portfolio URL (Include https://) *" at bounding box center [456, 228] width 422 height 31
paste input "[URL][DOMAIN_NAME]"
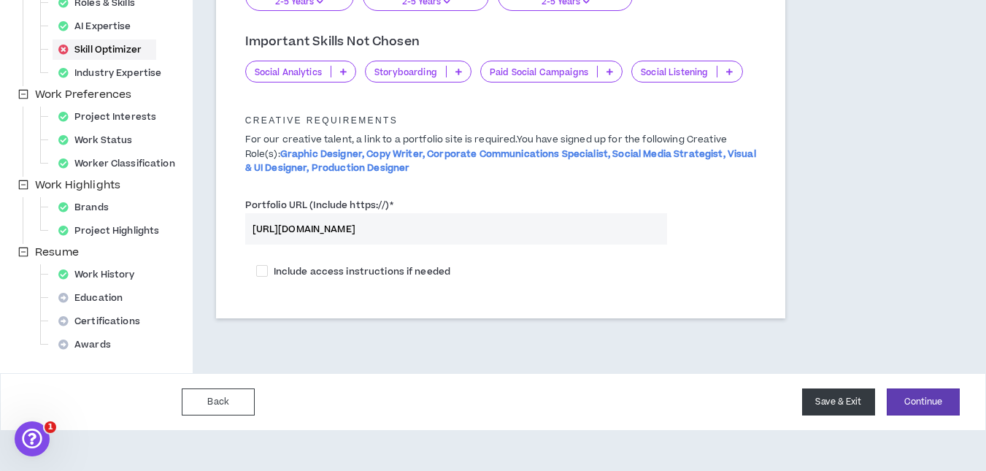
type input "[URL][DOMAIN_NAME]"
click at [850, 393] on button "Save & Exit" at bounding box center [838, 401] width 73 height 27
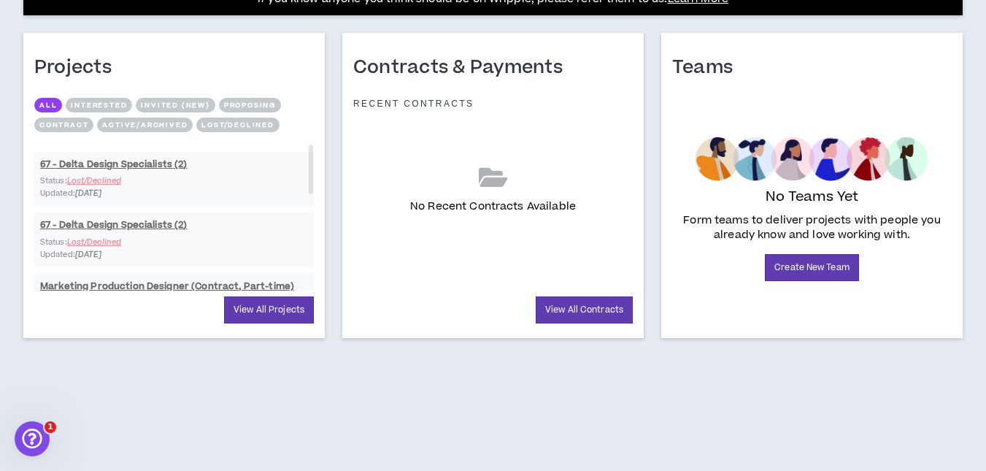
scroll to position [648, 0]
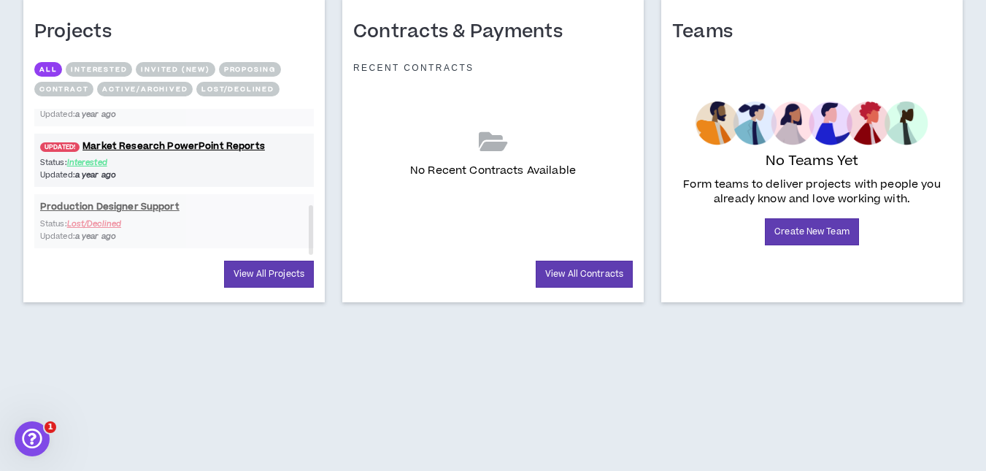
drag, startPoint x: 312, startPoint y: 119, endPoint x: 325, endPoint y: 232, distance: 113.9
click at [325, 232] on div "Projects All Interested Invited (new) Proposing Contract Active/Archived Lost/D…" at bounding box center [174, 149] width 319 height 305
click at [193, 139] on link "UPDATED! Market Research PowerPoint Reports" at bounding box center [173, 146] width 279 height 14
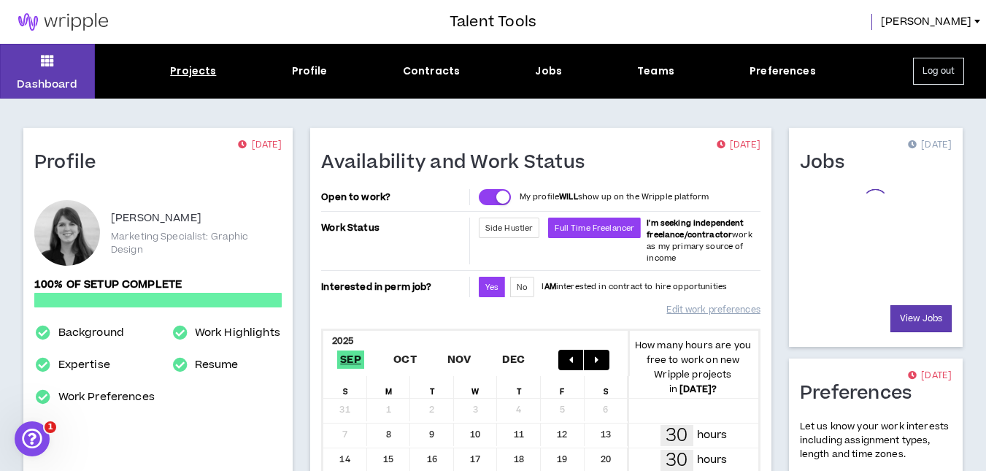
click at [194, 69] on div "Projects" at bounding box center [193, 70] width 46 height 15
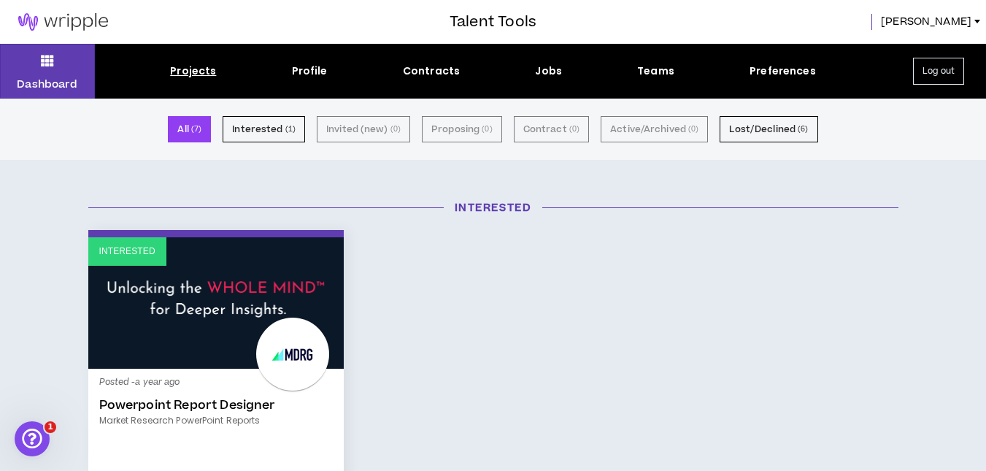
click at [182, 64] on div "Projects" at bounding box center [193, 70] width 46 height 15
click at [266, 132] on button "Interested ( 1 )" at bounding box center [264, 129] width 82 height 26
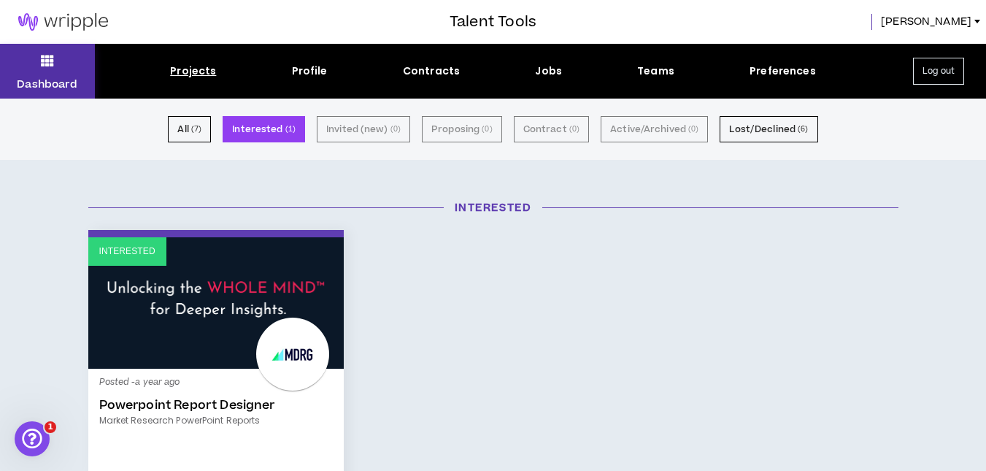
click at [41, 61] on icon at bounding box center [47, 60] width 13 height 20
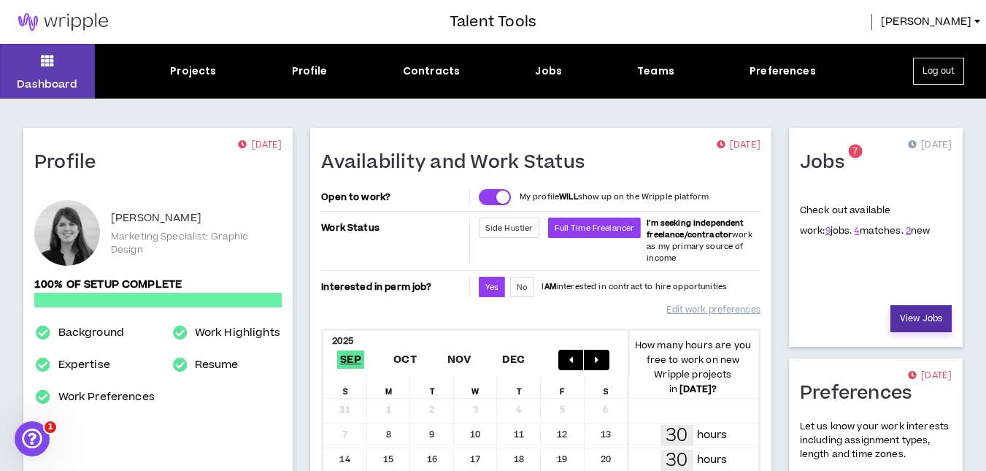
click at [903, 309] on link "View Jobs" at bounding box center [920, 318] width 61 height 27
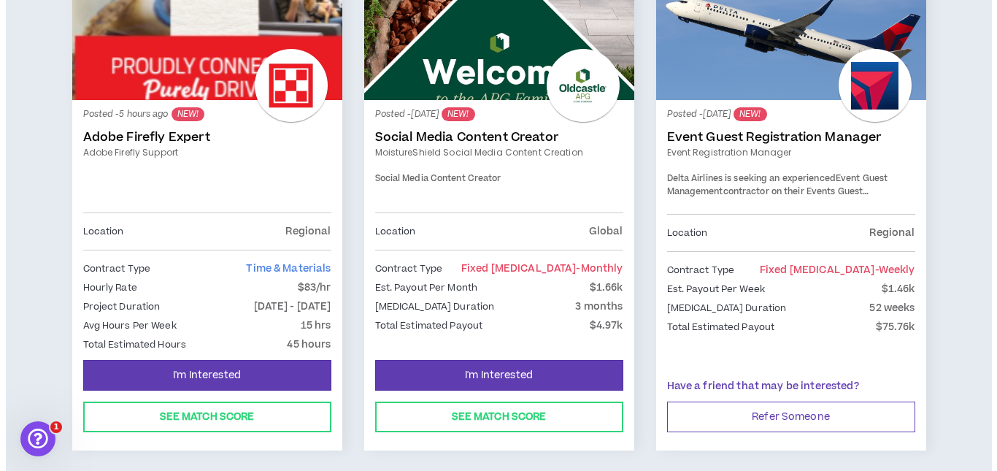
scroll to position [296, 0]
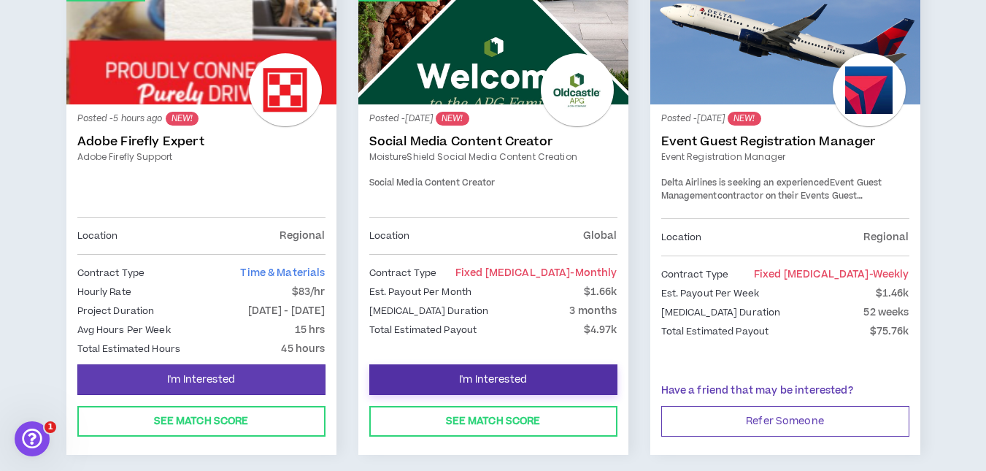
click at [476, 373] on span "I'm Interested" at bounding box center [493, 380] width 68 height 14
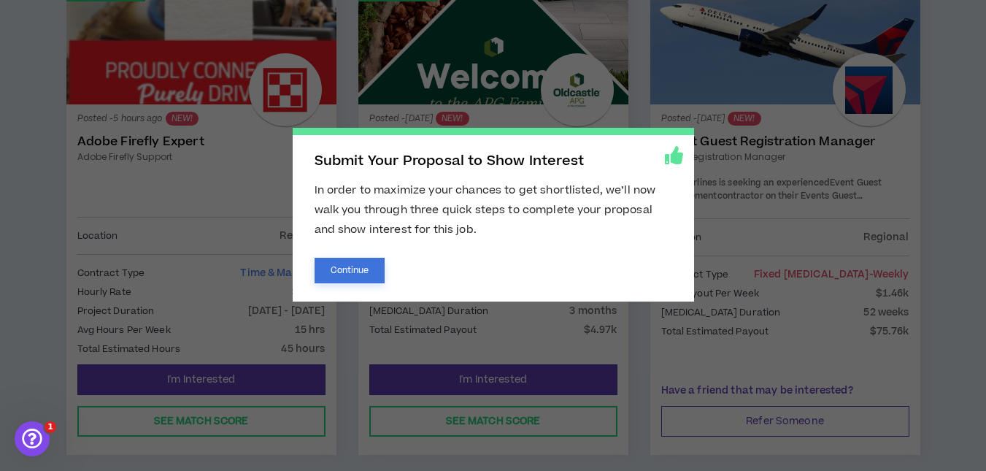
click at [349, 266] on button "Continue" at bounding box center [349, 271] width 71 height 26
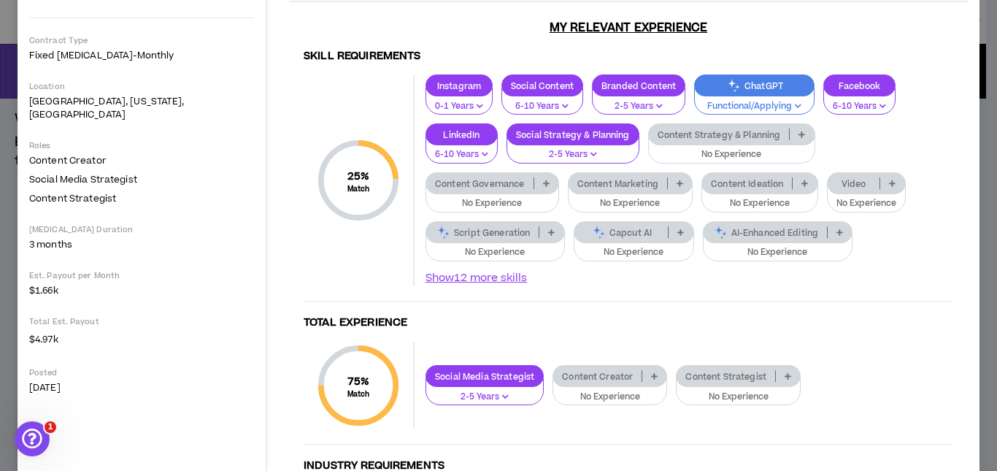
scroll to position [201, 0]
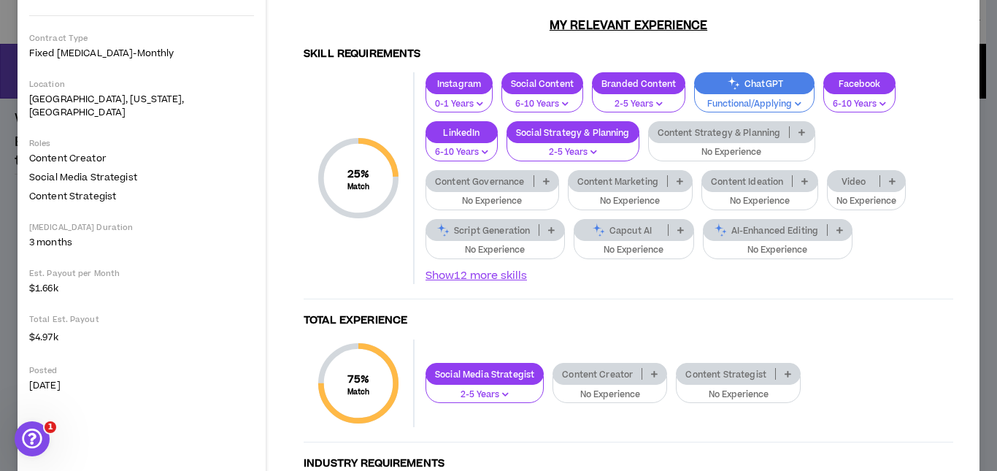
click at [880, 178] on p at bounding box center [892, 181] width 24 height 12
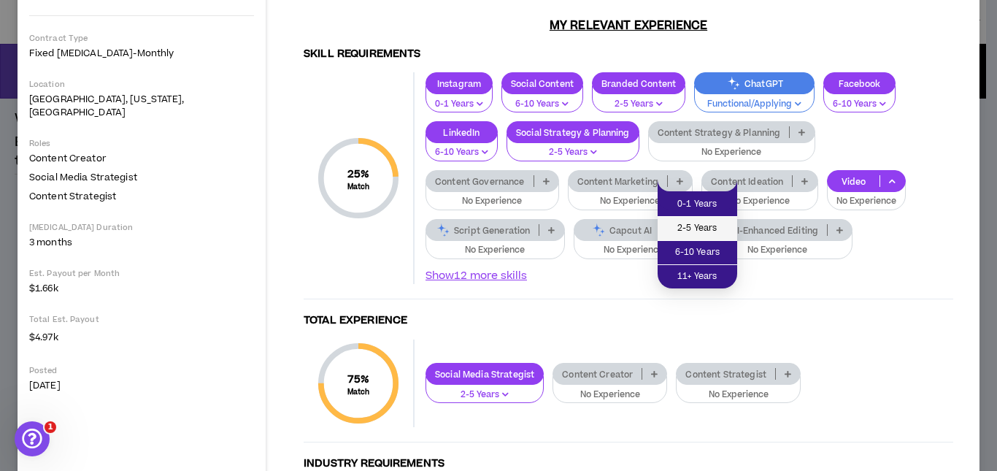
click at [693, 226] on span "2-5 Years" at bounding box center [697, 228] width 62 height 16
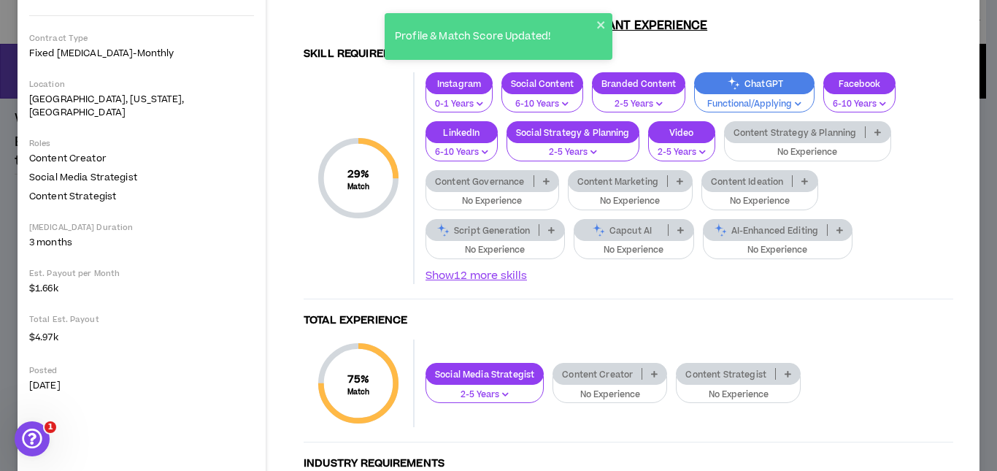
click at [874, 134] on icon at bounding box center [877, 131] width 7 height 7
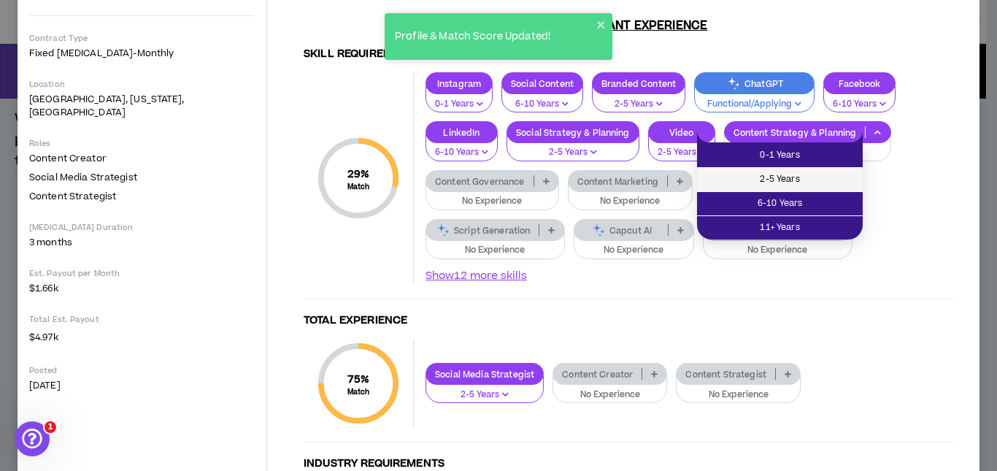
click at [797, 174] on span "2-5 Years" at bounding box center [780, 179] width 148 height 16
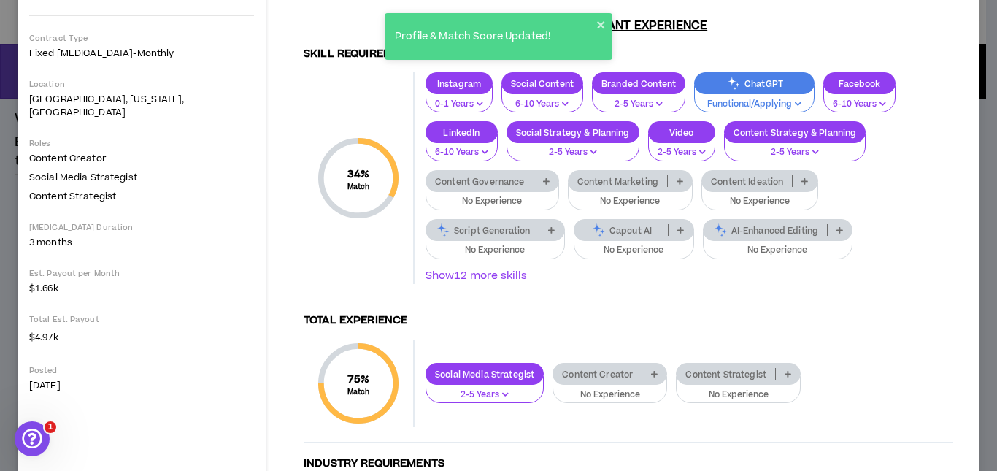
click at [792, 180] on p at bounding box center [804, 181] width 24 height 12
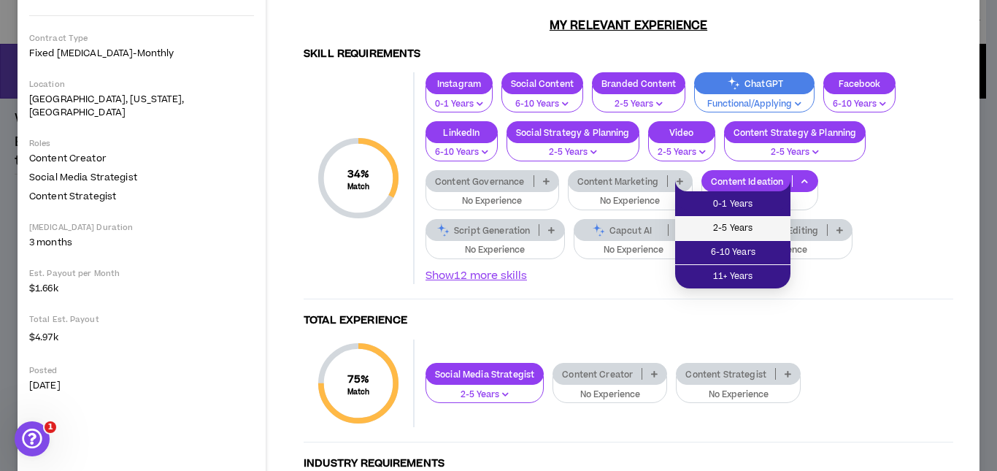
click at [722, 224] on span "2-5 Years" at bounding box center [733, 228] width 98 height 16
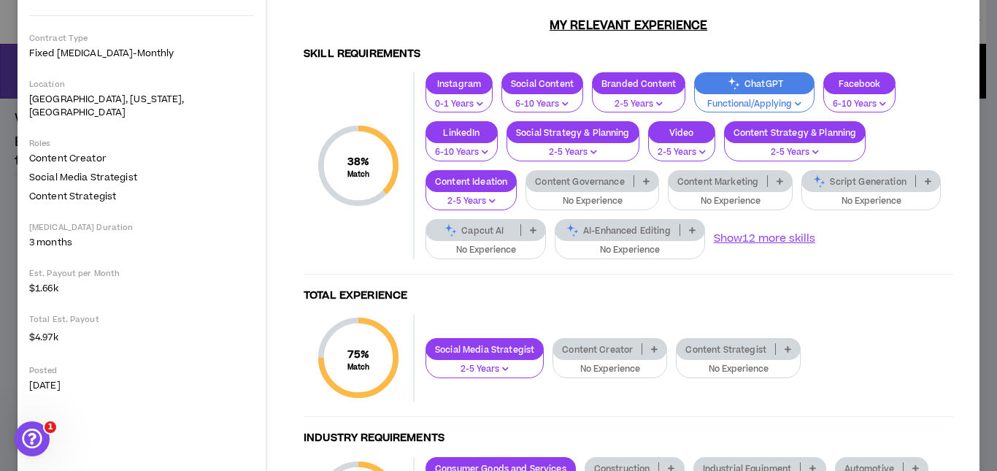
click at [768, 187] on p at bounding box center [780, 181] width 24 height 12
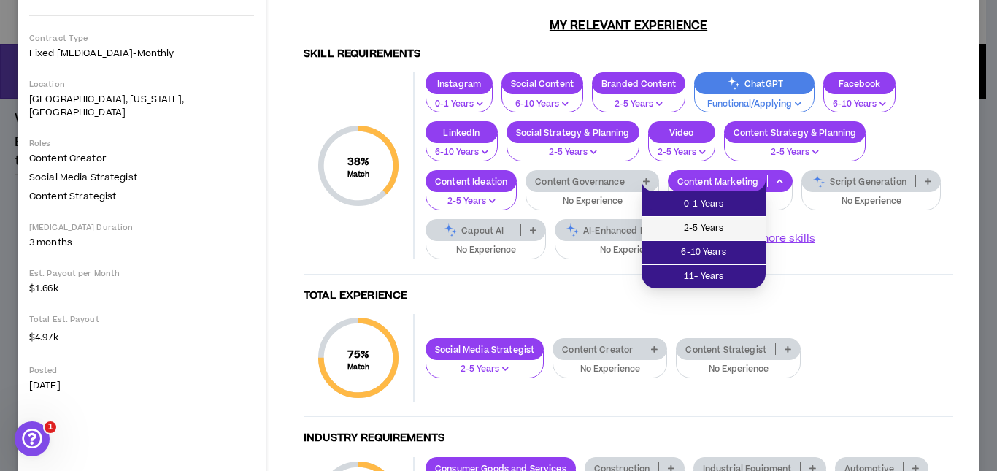
click at [712, 226] on span "2-5 Years" at bounding box center [703, 228] width 107 height 16
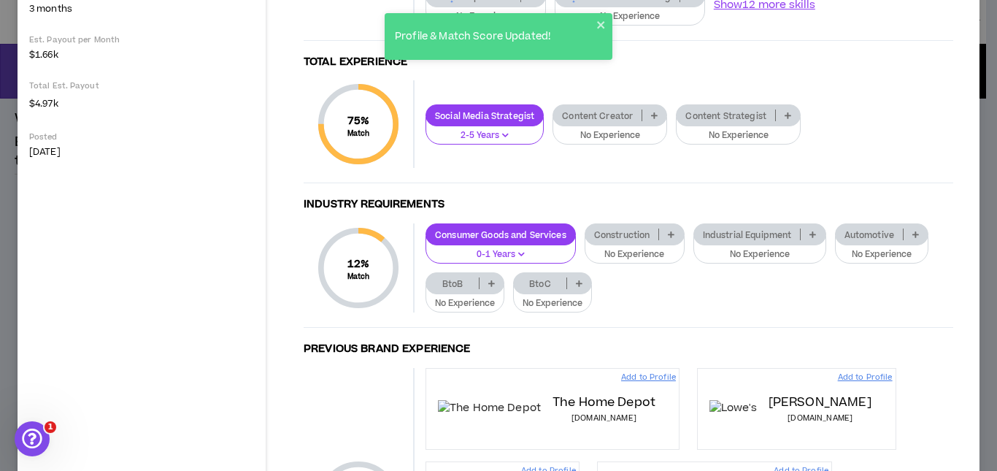
scroll to position [436, 0]
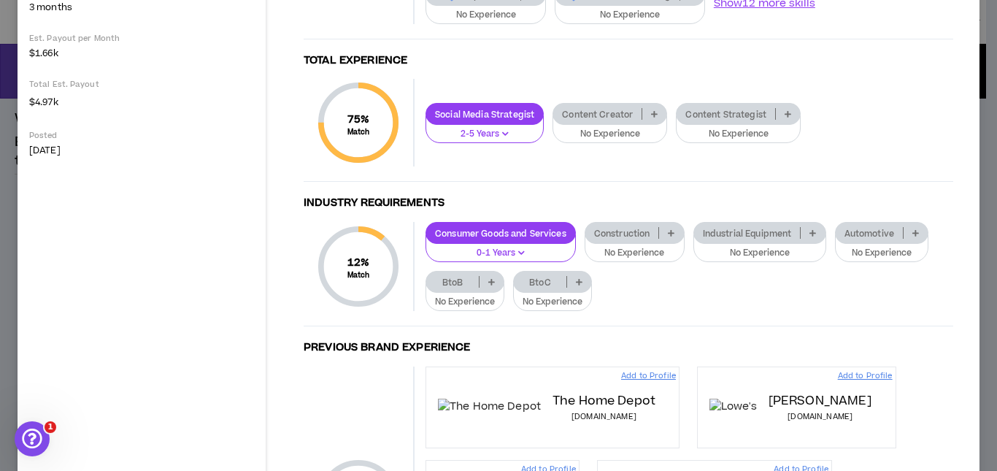
click at [479, 286] on p at bounding box center [491, 282] width 24 height 12
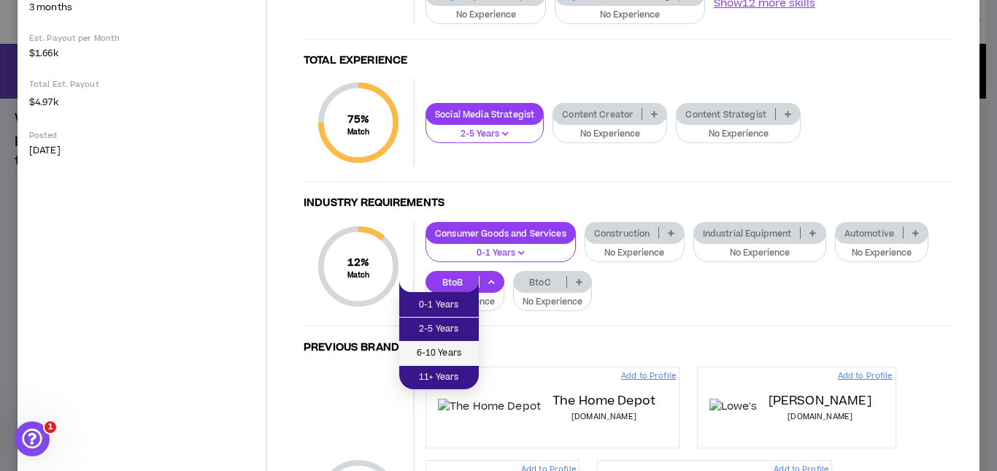
click at [438, 347] on span "6-10 Years" at bounding box center [439, 353] width 62 height 16
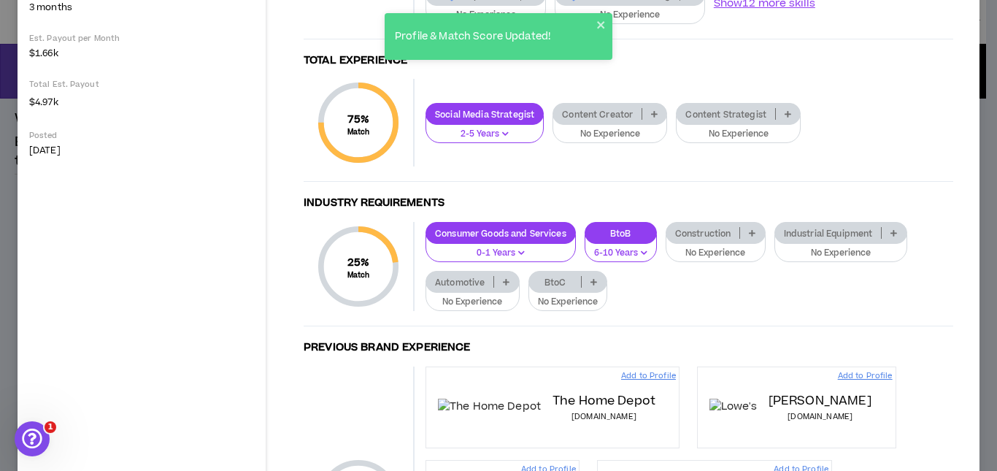
click at [590, 284] on icon at bounding box center [593, 281] width 7 height 7
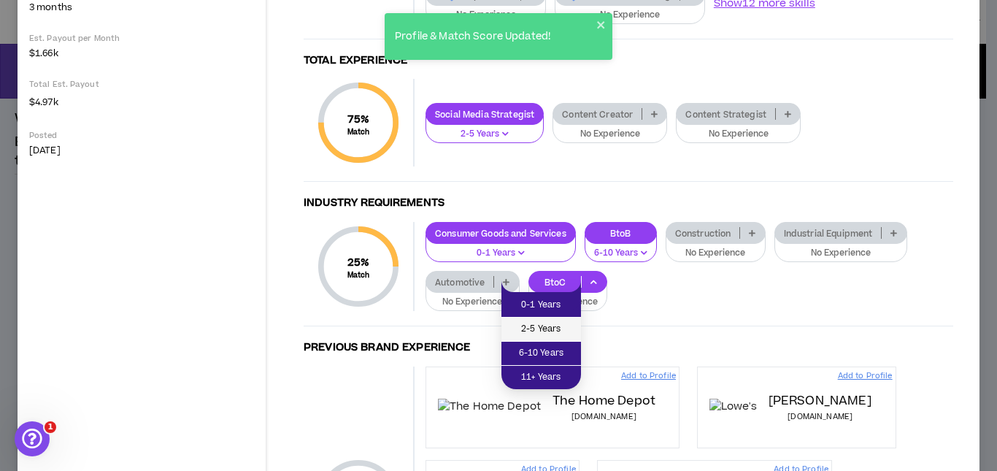
click at [546, 322] on span "2-5 Years" at bounding box center [541, 329] width 62 height 16
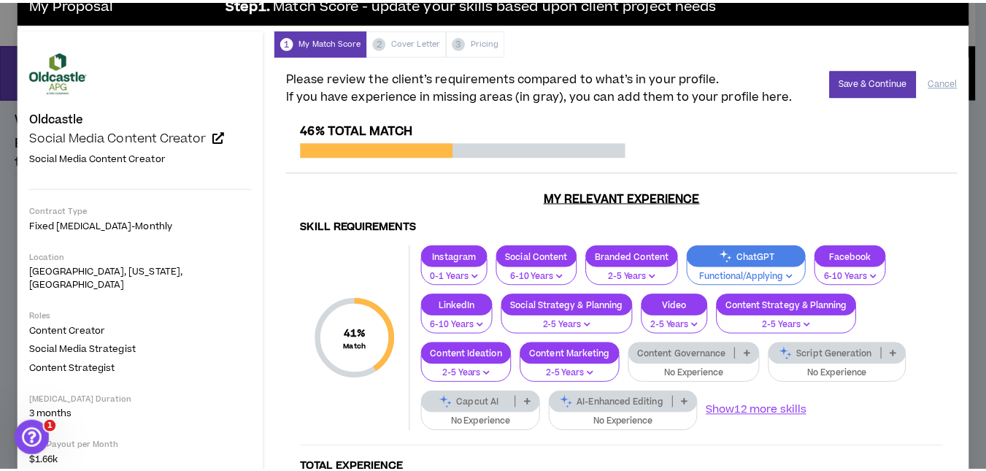
scroll to position [0, 0]
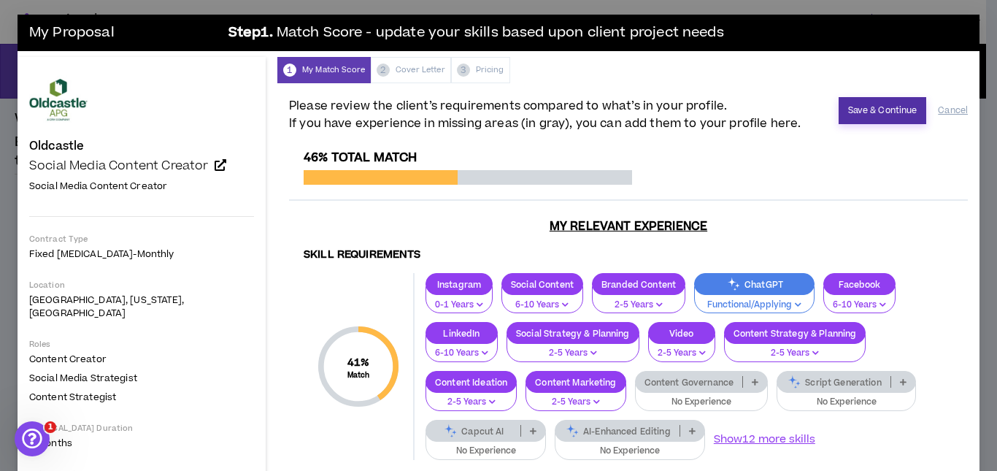
click at [858, 110] on button "Save & Continue" at bounding box center [882, 110] width 88 height 27
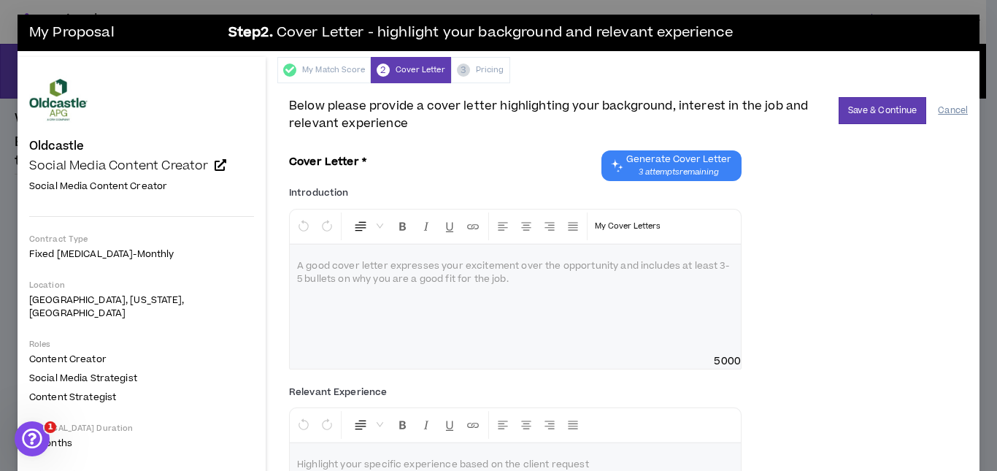
click at [944, 108] on button "Cancel" at bounding box center [953, 111] width 30 height 26
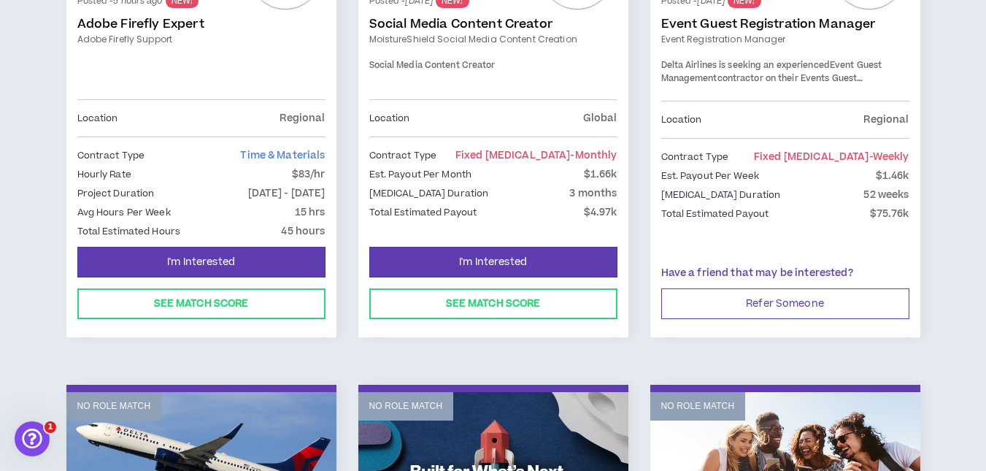
scroll to position [355, 0]
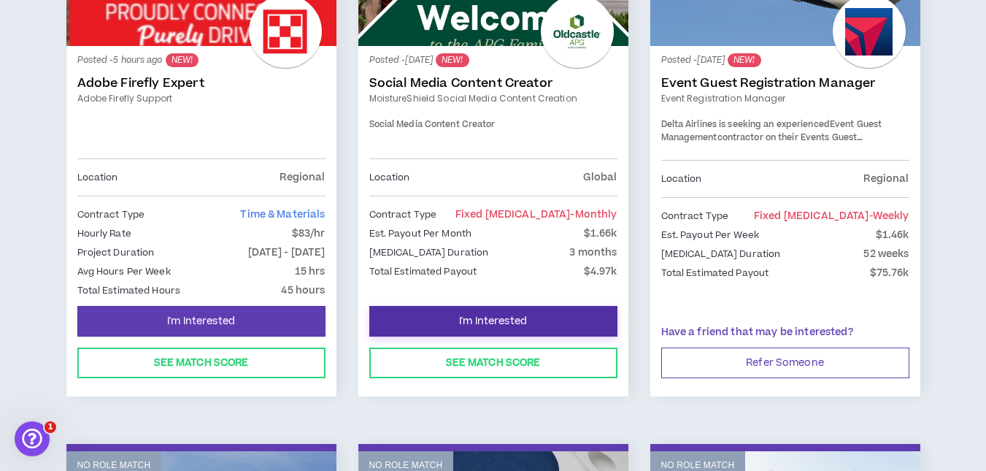
click at [492, 316] on span "I'm Interested" at bounding box center [493, 321] width 68 height 14
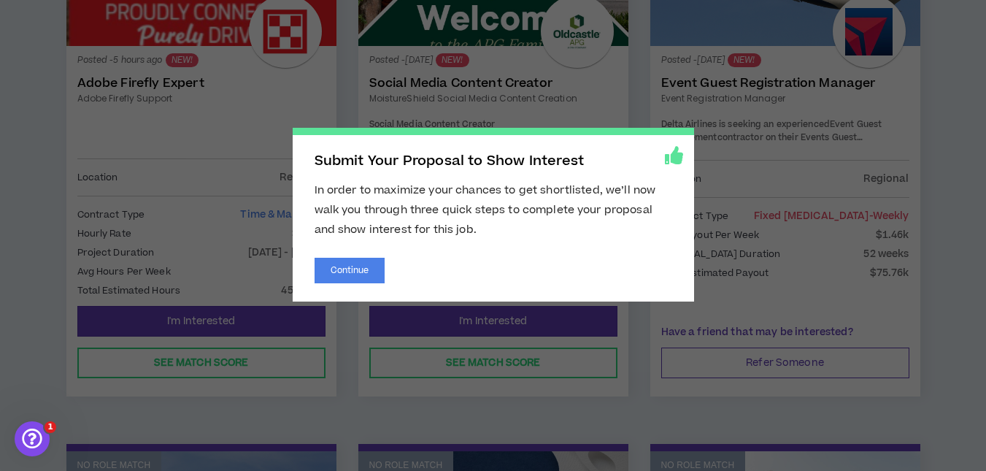
click at [819, 200] on span "Submit Your Proposal to Show Interest In order to maximize your chances to get …" at bounding box center [493, 235] width 986 height 471
click at [343, 262] on button "Continue" at bounding box center [349, 271] width 71 height 26
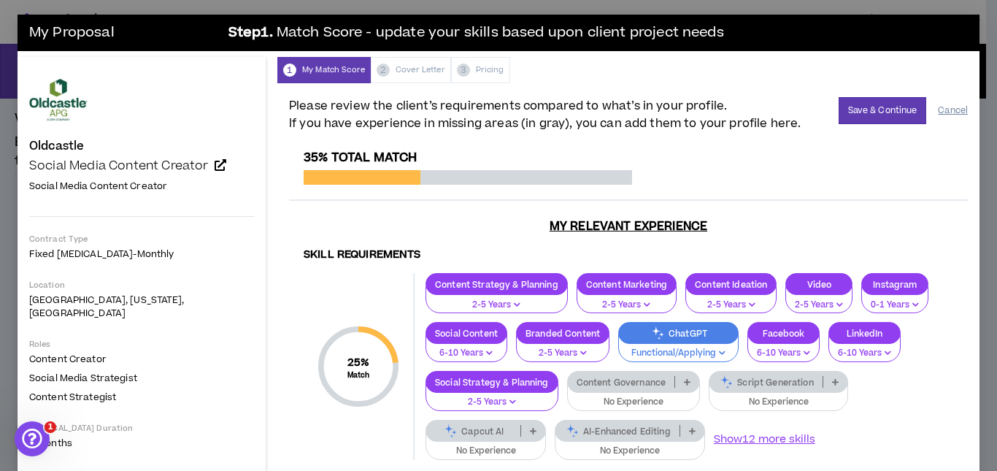
click at [938, 115] on button "Cancel" at bounding box center [953, 111] width 30 height 26
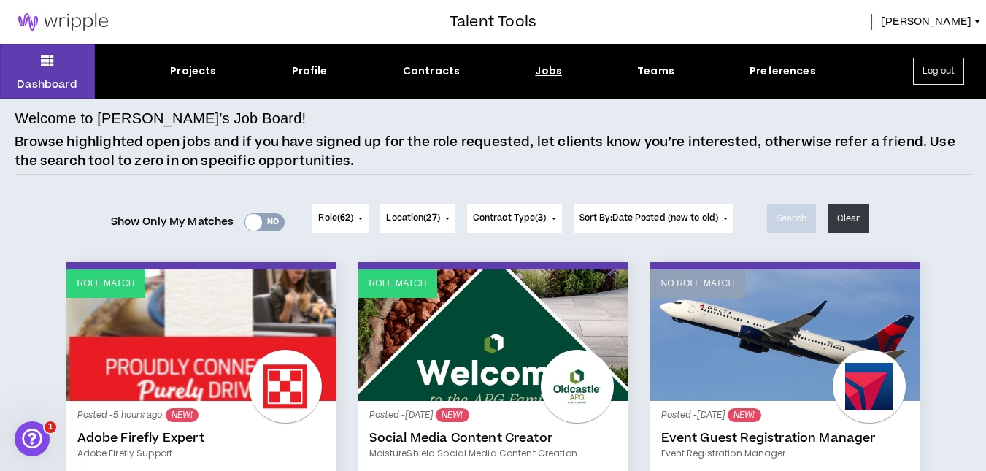
click at [549, 74] on div "Jobs" at bounding box center [548, 70] width 27 height 15
click at [196, 72] on div "Projects" at bounding box center [193, 70] width 46 height 15
